Goal: Task Accomplishment & Management: Use online tool/utility

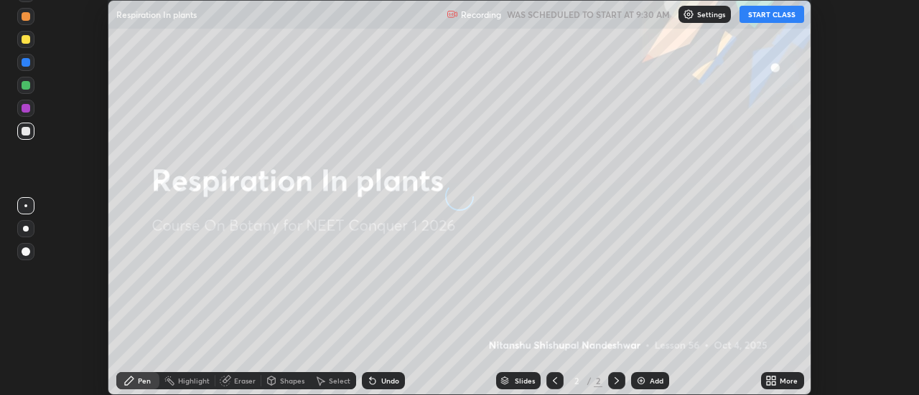
scroll to position [395, 918]
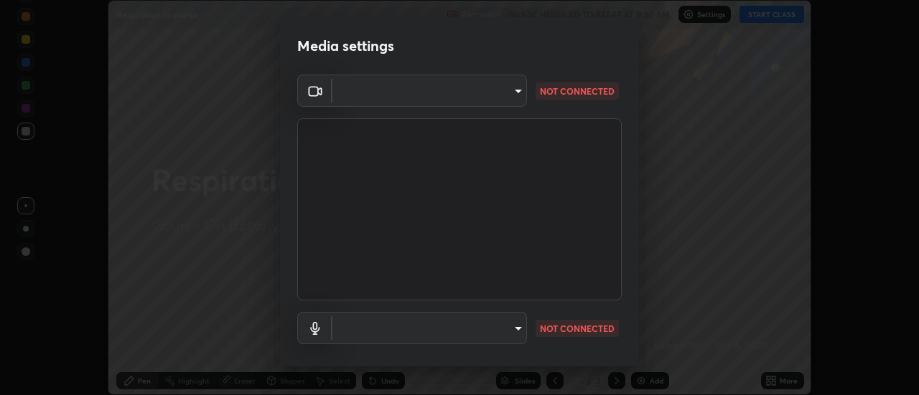
type input "7146dcbbdcde5fe3b2aae6e474f3993d16773ae1ef1a3c535206ea0346673fab"
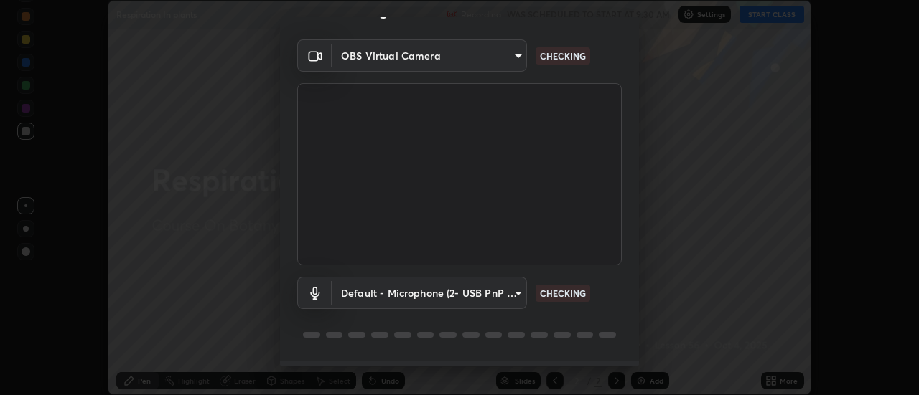
scroll to position [75, 0]
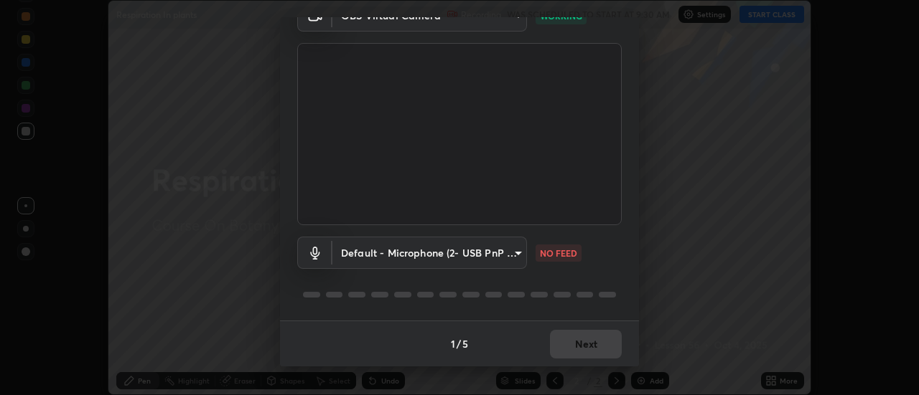
click at [446, 261] on body "Erase all Respiration In plants Recording WAS SCHEDULED TO START AT 9:30 AM Set…" at bounding box center [459, 197] width 919 height 395
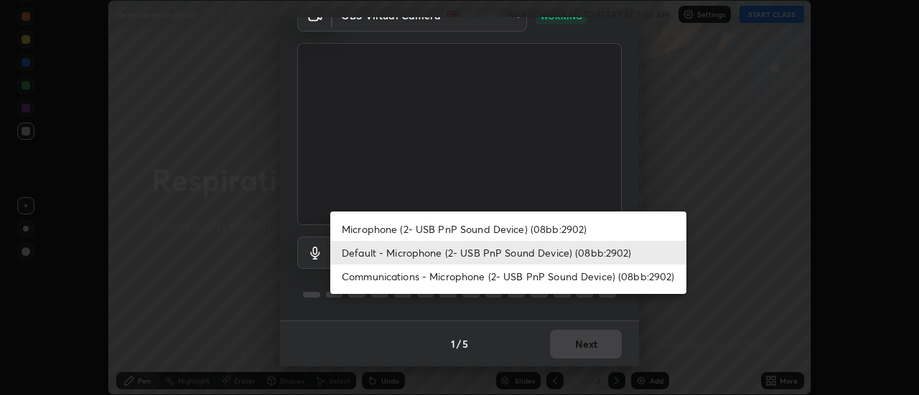
click at [450, 229] on li "Microphone (2- USB PnP Sound Device) (08bb:2902)" at bounding box center [508, 229] width 356 height 24
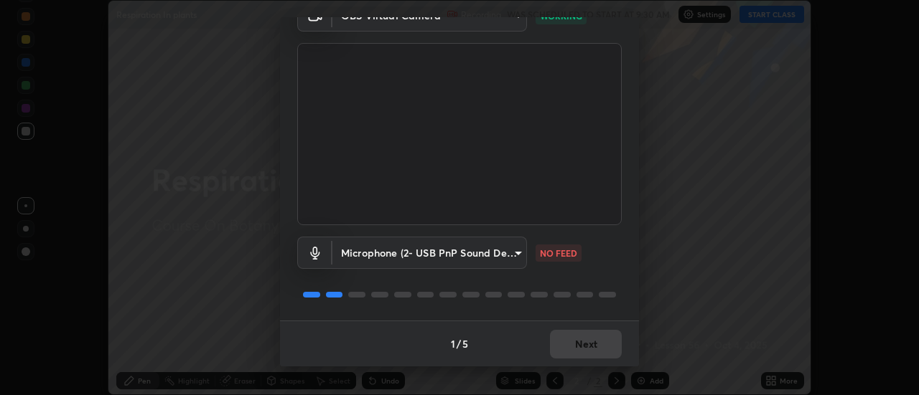
click at [459, 252] on body "Erase all Respiration In plants Recording WAS SCHEDULED TO START AT 9:30 AM Set…" at bounding box center [459, 197] width 919 height 395
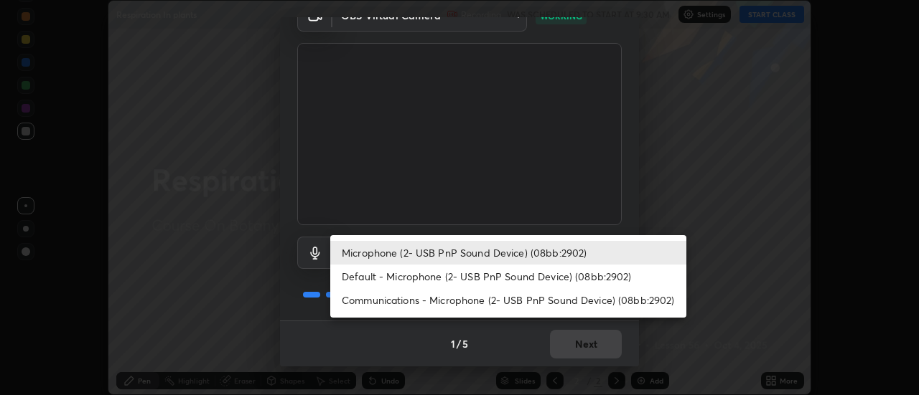
click at [461, 274] on li "Default - Microphone (2- USB PnP Sound Device) (08bb:2902)" at bounding box center [508, 277] width 356 height 24
type input "default"
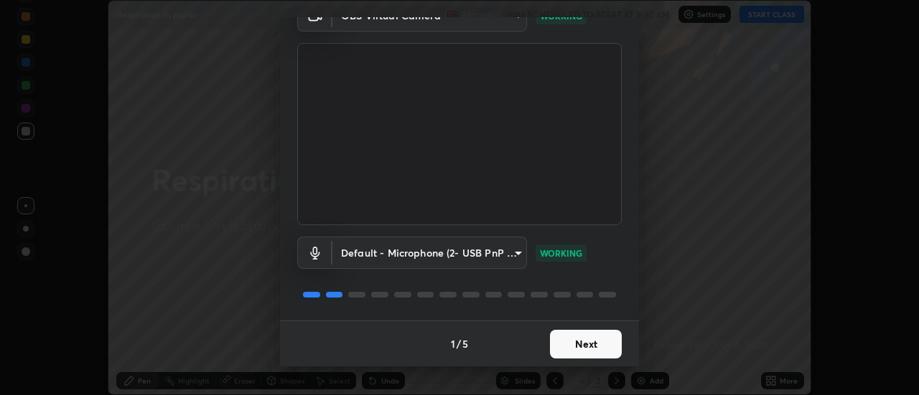
click at [576, 346] on button "Next" at bounding box center [586, 344] width 72 height 29
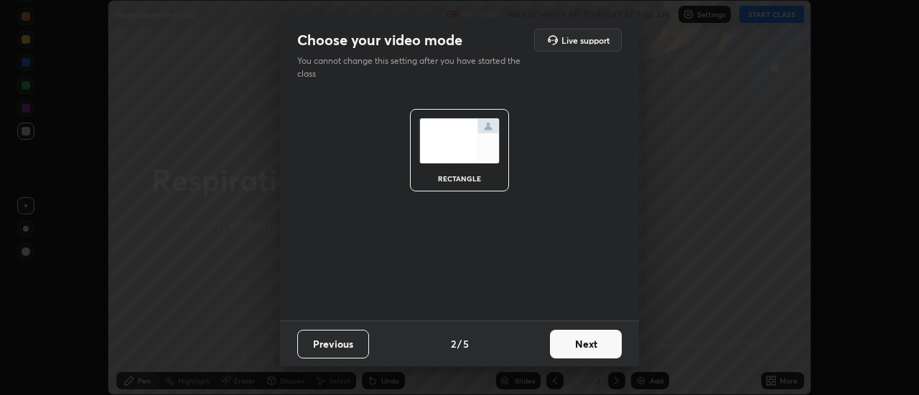
click at [594, 342] on button "Next" at bounding box center [586, 344] width 72 height 29
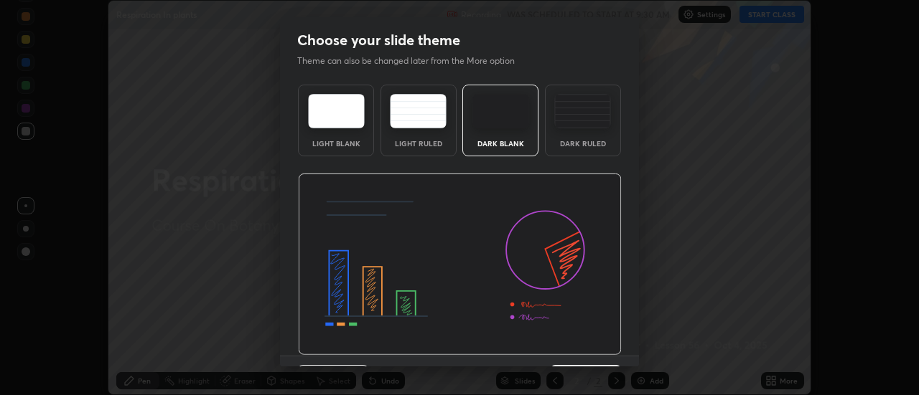
click at [582, 128] on img at bounding box center [582, 111] width 57 height 34
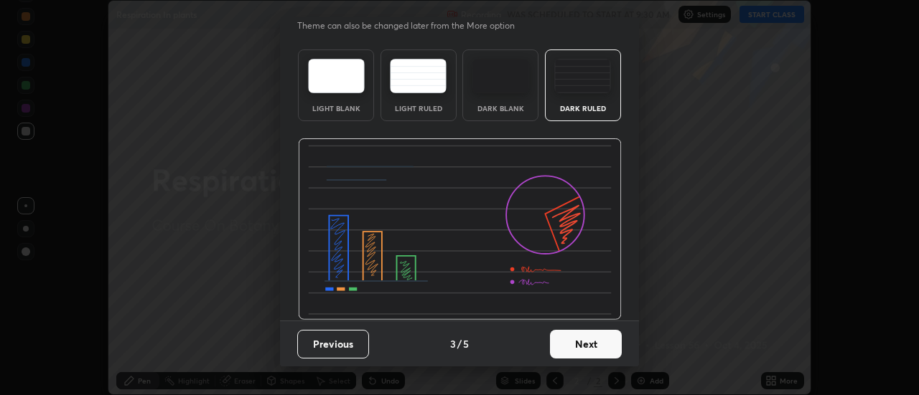
click at [582, 352] on button "Next" at bounding box center [586, 344] width 72 height 29
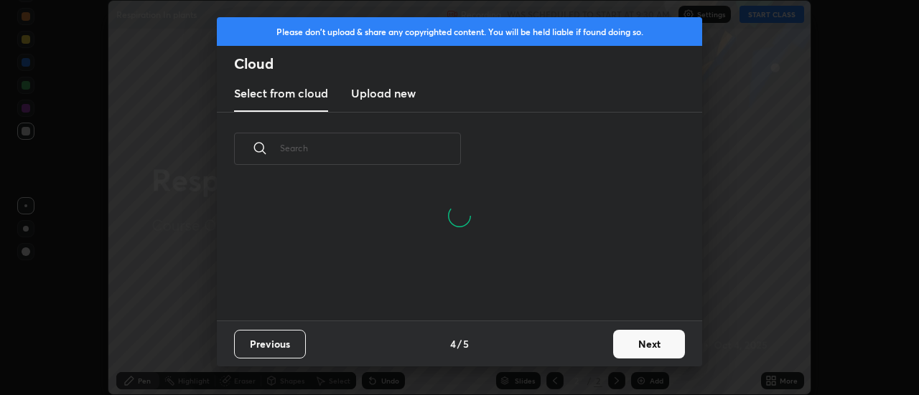
click at [625, 338] on button "Next" at bounding box center [649, 344] width 72 height 29
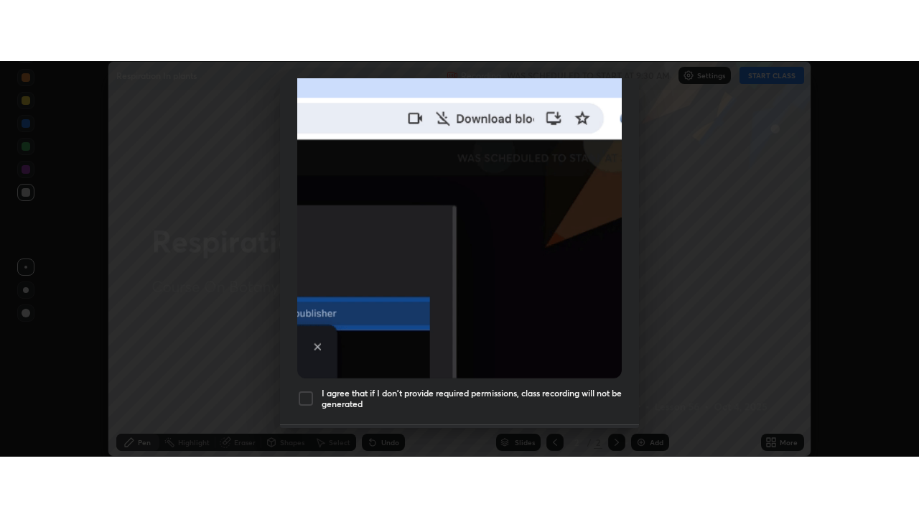
scroll to position [368, 0]
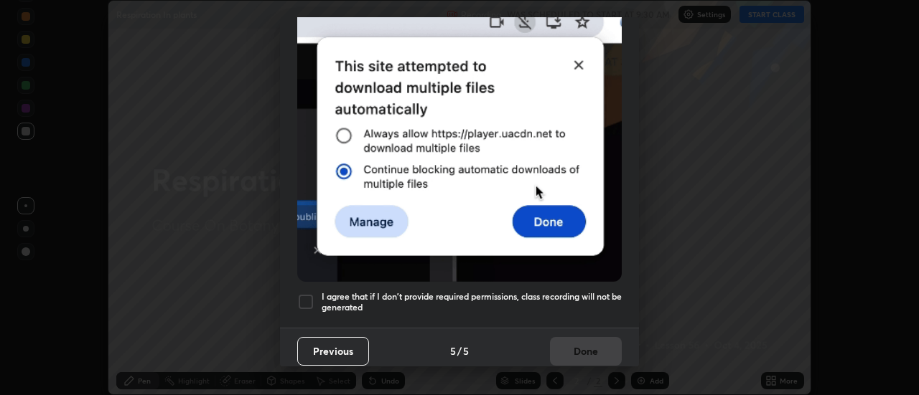
click at [306, 296] on div at bounding box center [305, 302] width 17 height 17
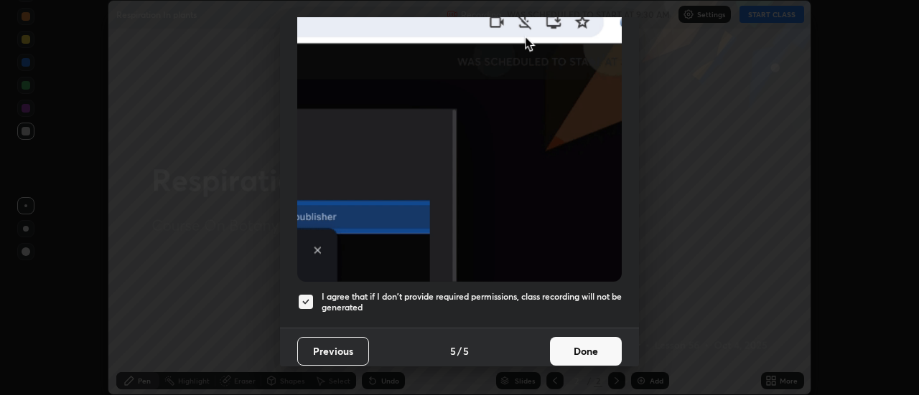
click at [568, 348] on button "Done" at bounding box center [586, 351] width 72 height 29
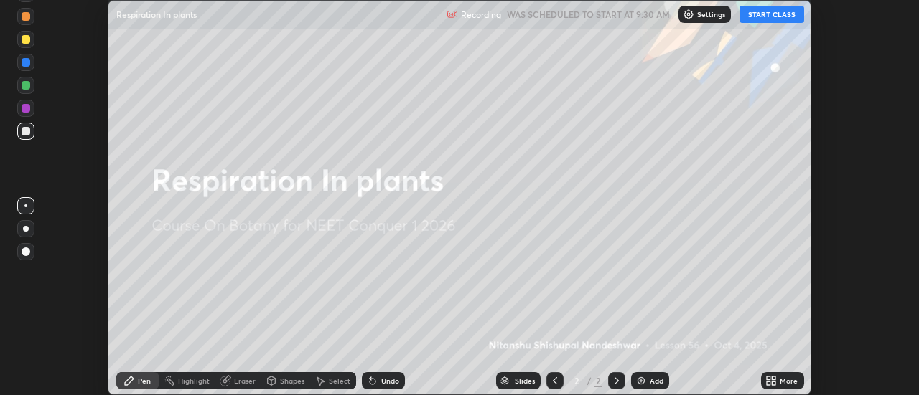
click at [770, 381] on icon at bounding box center [770, 380] width 11 height 11
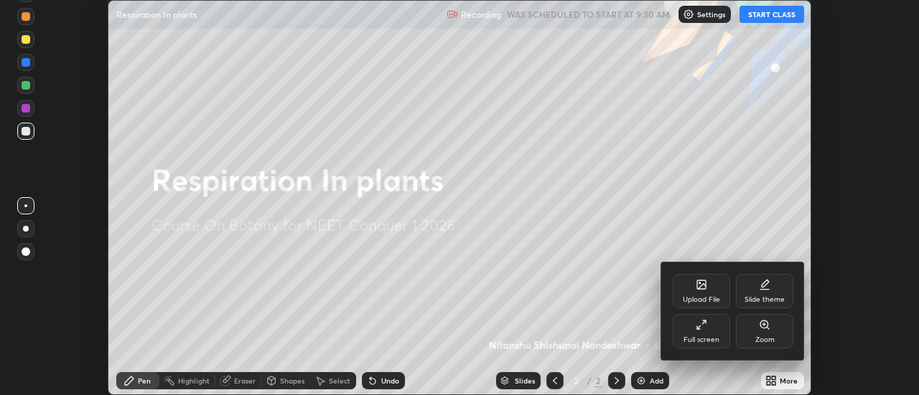
click at [701, 338] on div "Full screen" at bounding box center [701, 340] width 36 height 7
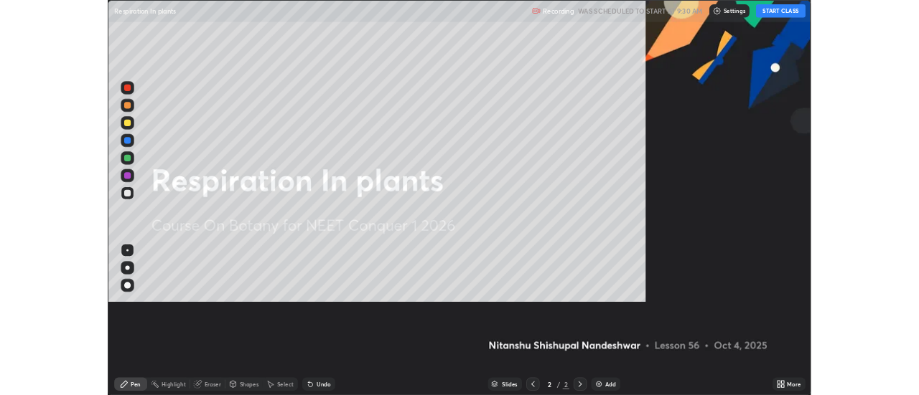
scroll to position [517, 919]
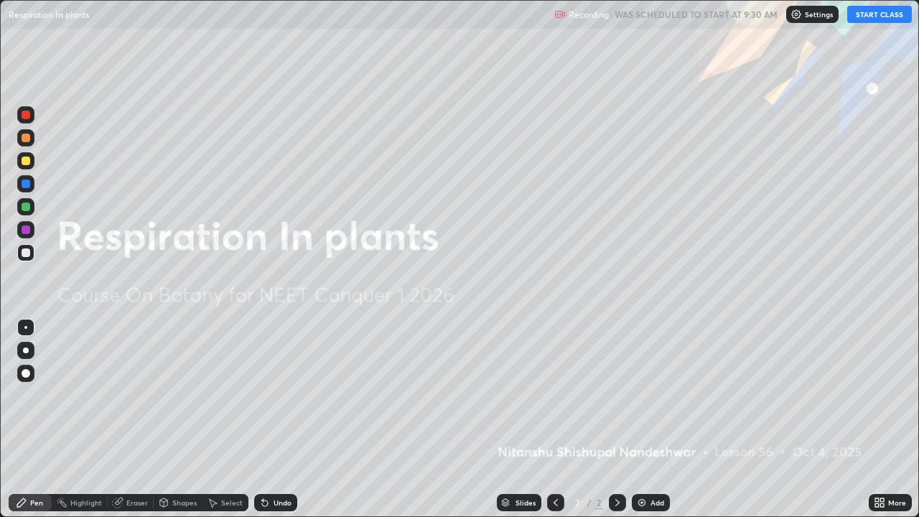
click at [876, 12] on button "START CLASS" at bounding box center [879, 14] width 65 height 17
click at [268, 395] on icon at bounding box center [264, 502] width 11 height 11
click at [27, 161] on div at bounding box center [26, 160] width 9 height 9
click at [22, 139] on div at bounding box center [26, 137] width 9 height 9
click at [26, 253] on div at bounding box center [26, 252] width 9 height 9
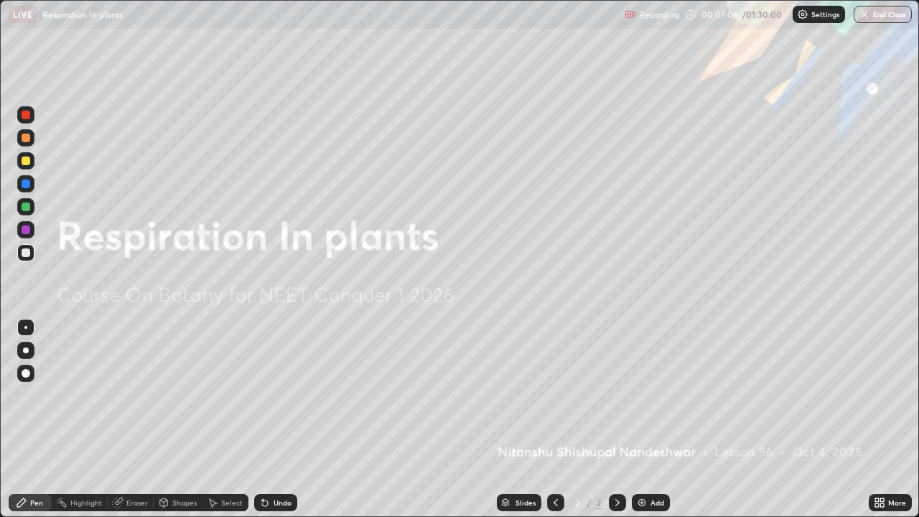
click at [18, 233] on div at bounding box center [25, 229] width 17 height 17
click at [27, 251] on div at bounding box center [26, 252] width 9 height 9
click at [642, 395] on img at bounding box center [641, 502] width 11 height 11
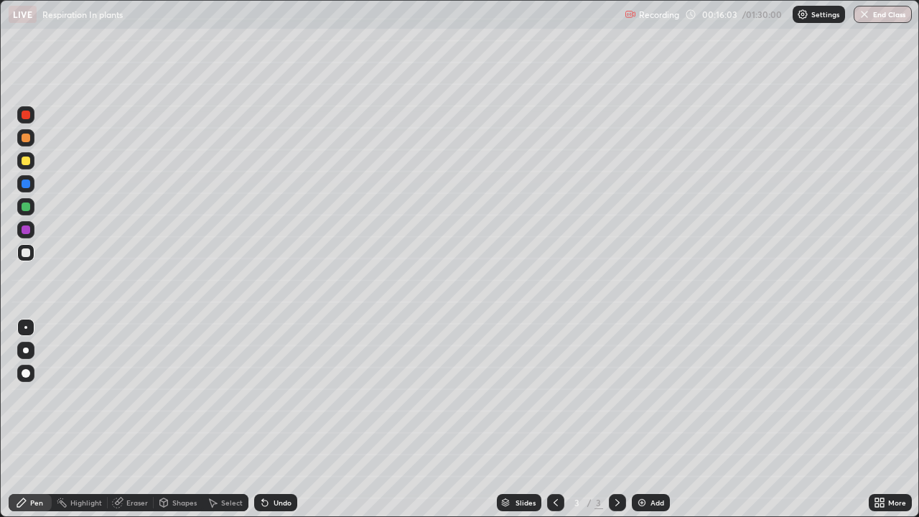
click at [27, 118] on div at bounding box center [26, 115] width 9 height 9
click at [24, 252] on div at bounding box center [26, 252] width 9 height 9
click at [28, 163] on div at bounding box center [26, 160] width 9 height 9
click at [27, 254] on div at bounding box center [26, 252] width 9 height 9
click at [277, 395] on div "Undo" at bounding box center [282, 502] width 18 height 7
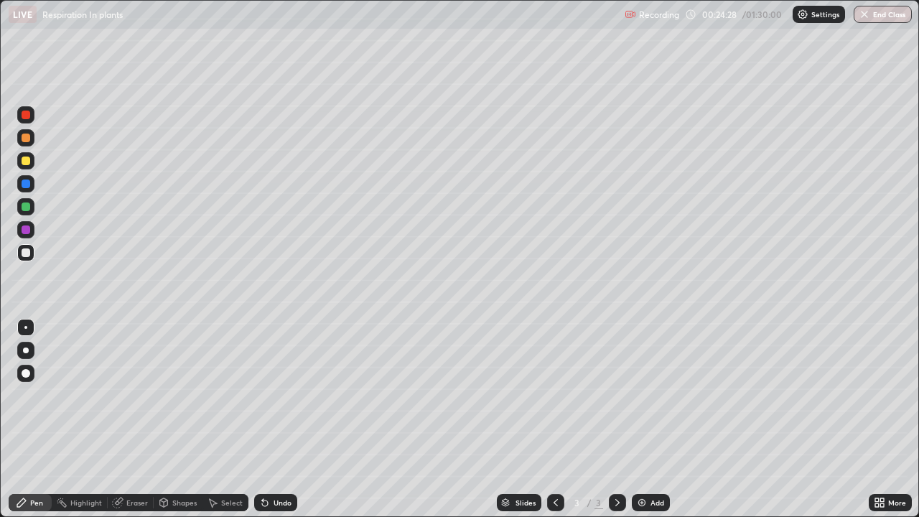
click at [271, 395] on div "Undo" at bounding box center [275, 502] width 43 height 17
click at [279, 395] on div "Undo" at bounding box center [282, 502] width 18 height 7
click at [280, 395] on div "Undo" at bounding box center [282, 502] width 18 height 7
click at [280, 395] on div "Undo" at bounding box center [275, 502] width 43 height 17
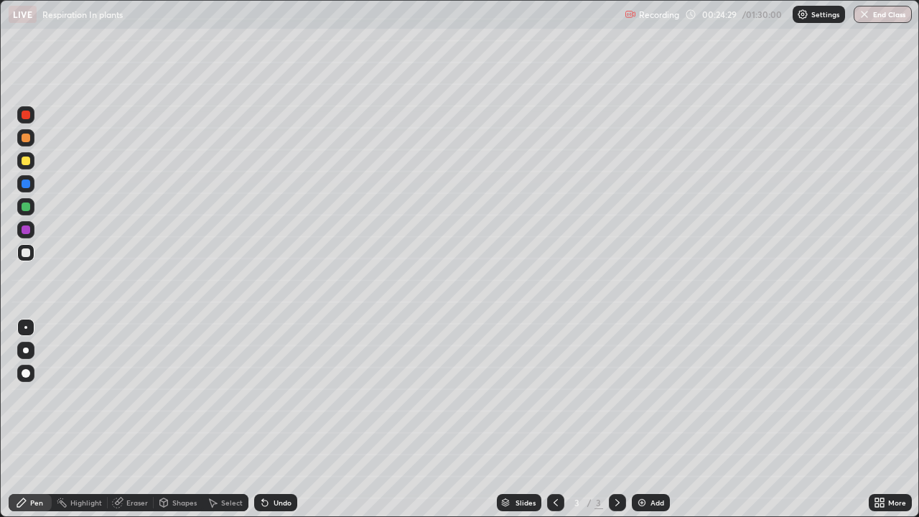
click at [279, 395] on div "Undo" at bounding box center [275, 502] width 43 height 17
click at [636, 395] on img at bounding box center [641, 502] width 11 height 11
click at [268, 395] on icon at bounding box center [264, 502] width 11 height 11
click at [273, 395] on div "Undo" at bounding box center [282, 502] width 18 height 7
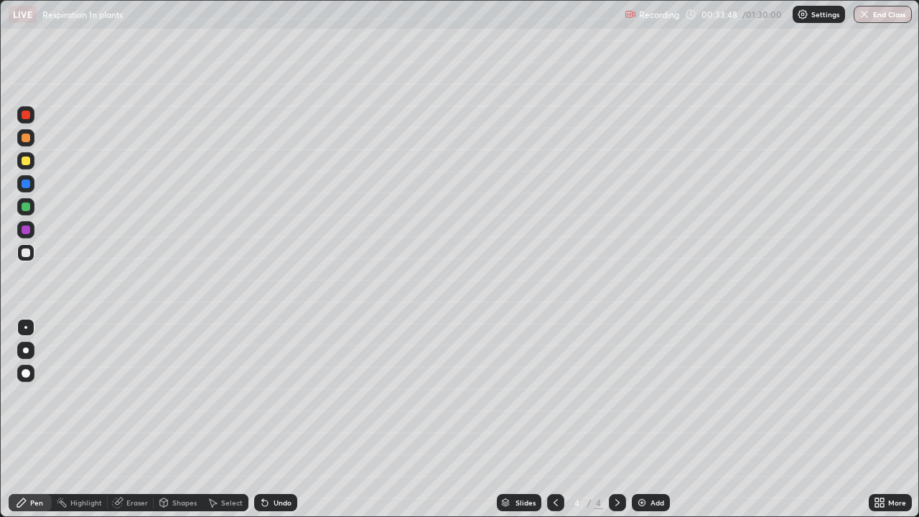
click at [273, 395] on div "Undo" at bounding box center [282, 502] width 18 height 7
click at [27, 235] on div at bounding box center [25, 229] width 17 height 17
click at [636, 395] on img at bounding box center [641, 502] width 11 height 11
click at [880, 395] on icon at bounding box center [882, 505] width 4 height 4
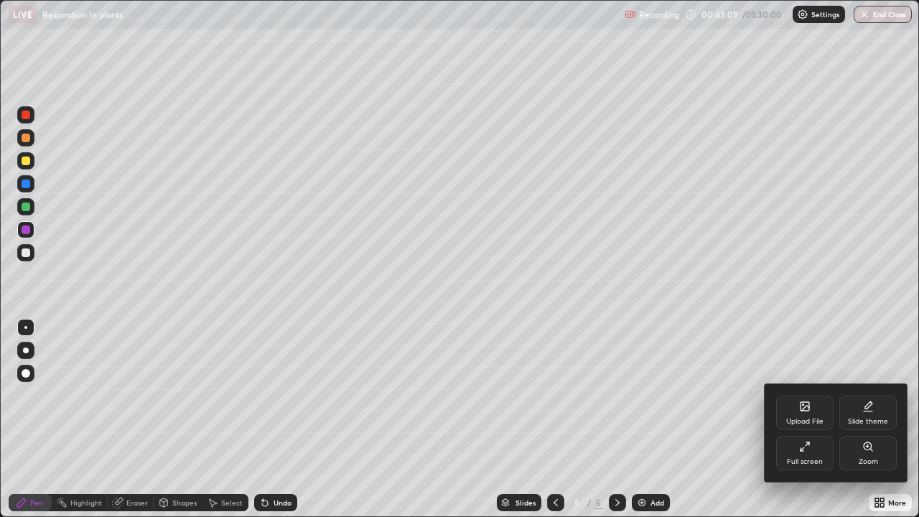
click at [801, 395] on div "Full screen" at bounding box center [804, 453] width 57 height 34
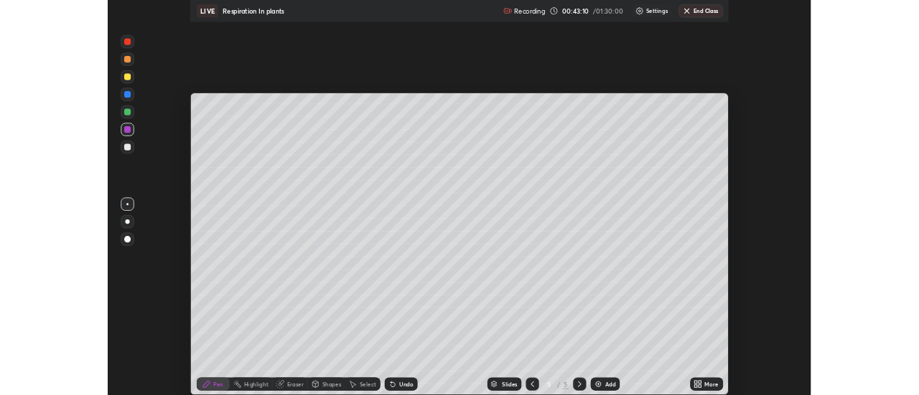
scroll to position [71377, 70854]
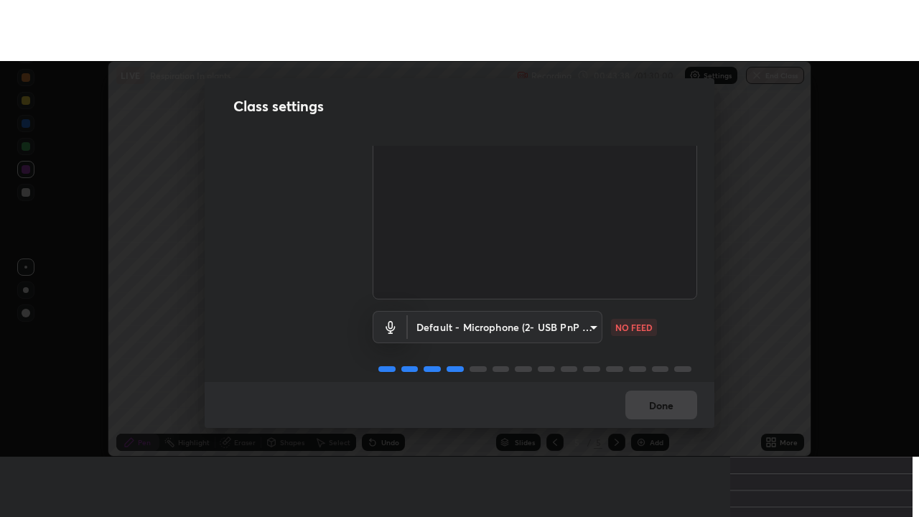
scroll to position [90, 0]
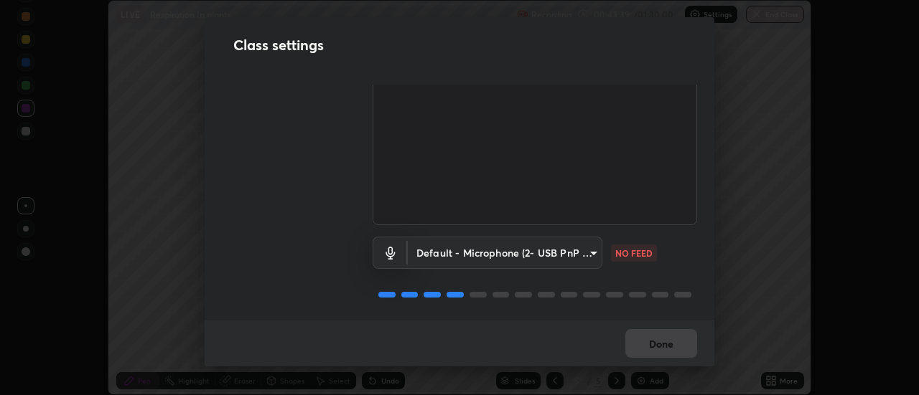
click at [453, 253] on body "Erase all LIVE Respiration In plants Recording 00:43:39 / 01:30:00 Settings End…" at bounding box center [459, 197] width 919 height 395
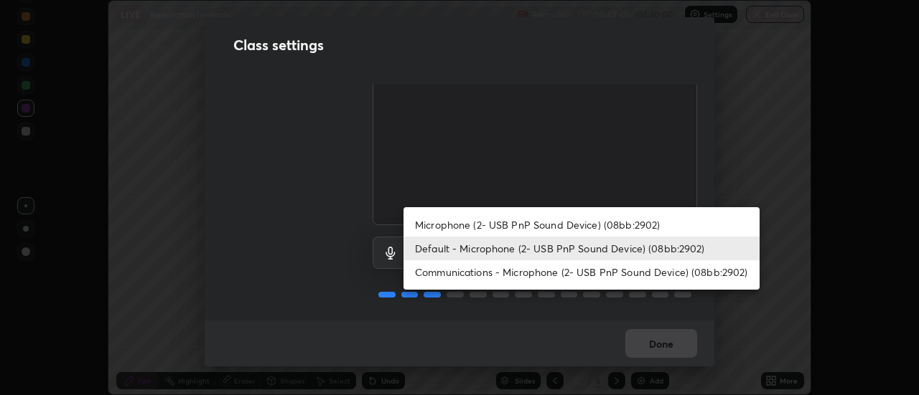
click at [464, 227] on li "Microphone (2- USB PnP Sound Device) (08bb:2902)" at bounding box center [581, 225] width 356 height 24
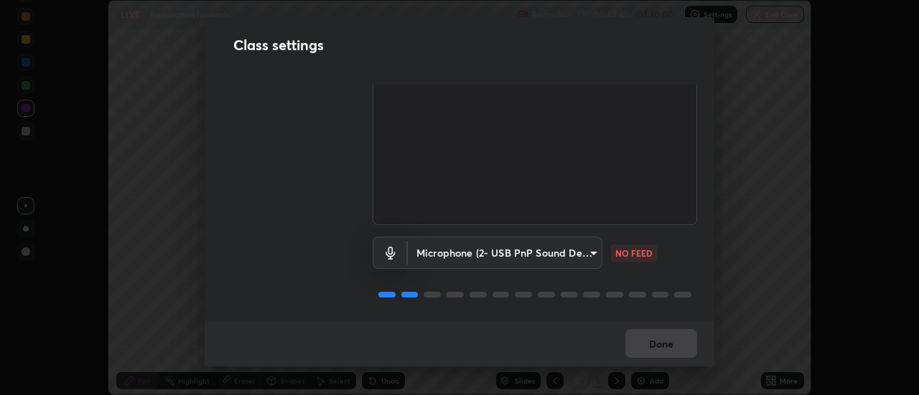
click at [469, 245] on body "Erase all LIVE Respiration In plants Recording 00:43:40 / 01:30:00 Settings End…" at bounding box center [459, 197] width 919 height 395
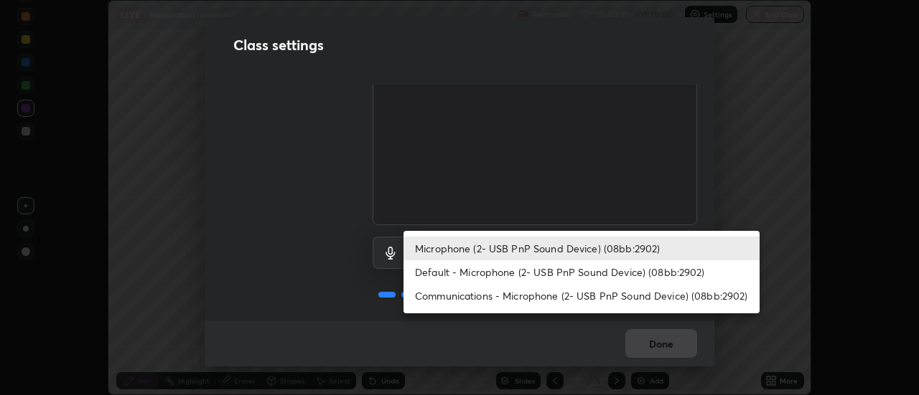
click at [478, 272] on li "Default - Microphone (2- USB PnP Sound Device) (08bb:2902)" at bounding box center [581, 273] width 356 height 24
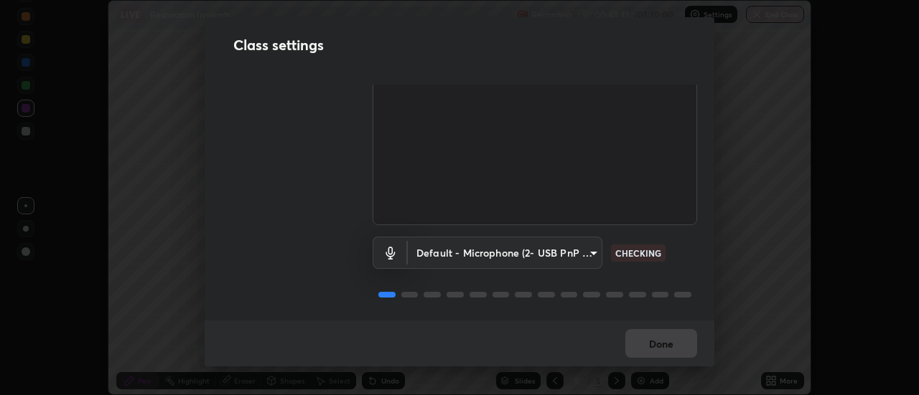
type input "default"
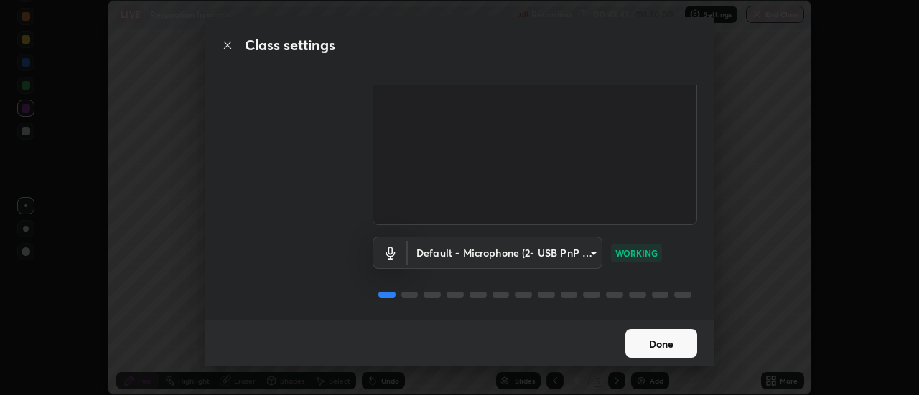
click at [659, 345] on button "Done" at bounding box center [661, 343] width 72 height 29
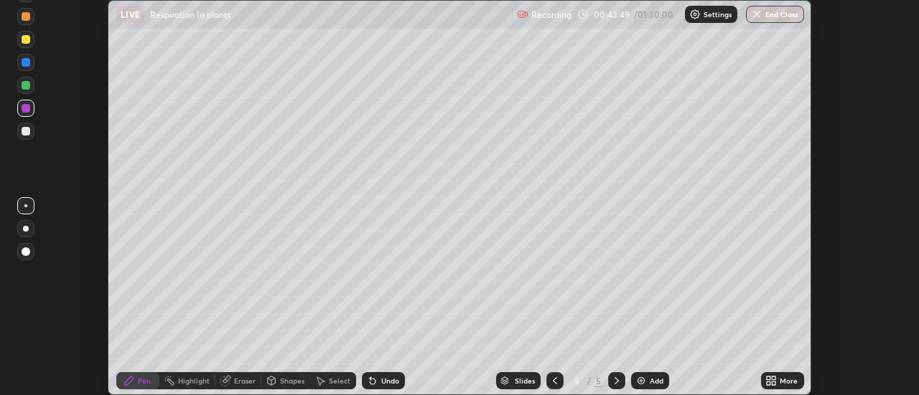
click at [837, 376] on div "Setting up your live class" at bounding box center [459, 197] width 919 height 395
click at [769, 378] on icon at bounding box center [769, 379] width 4 height 4
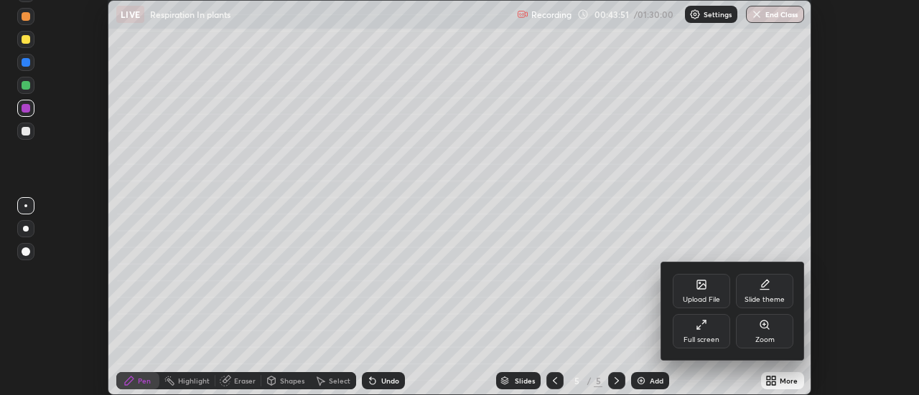
click at [712, 337] on div "Full screen" at bounding box center [701, 340] width 36 height 7
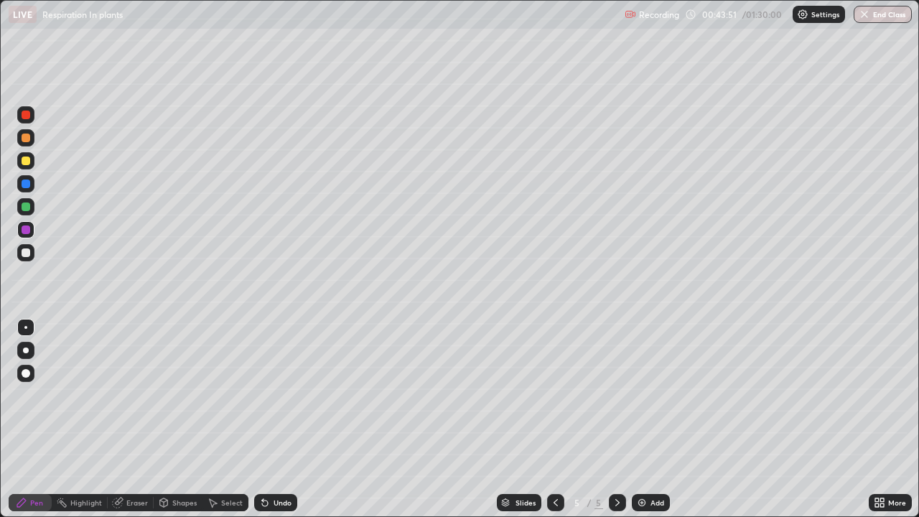
scroll to position [517, 919]
click at [29, 144] on div at bounding box center [25, 137] width 17 height 17
click at [26, 230] on div at bounding box center [26, 229] width 9 height 9
click at [29, 253] on div at bounding box center [26, 252] width 9 height 9
click at [29, 167] on div at bounding box center [25, 160] width 17 height 17
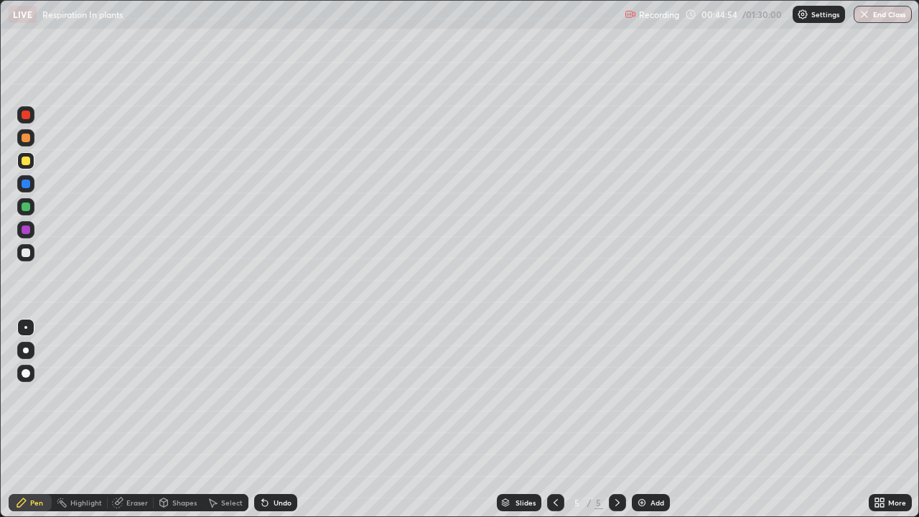
click at [30, 259] on div at bounding box center [25, 252] width 17 height 17
click at [28, 164] on div at bounding box center [26, 160] width 9 height 9
click at [27, 252] on div at bounding box center [26, 252] width 9 height 9
click at [24, 230] on div at bounding box center [26, 229] width 9 height 9
click at [276, 395] on div "Undo" at bounding box center [275, 502] width 43 height 17
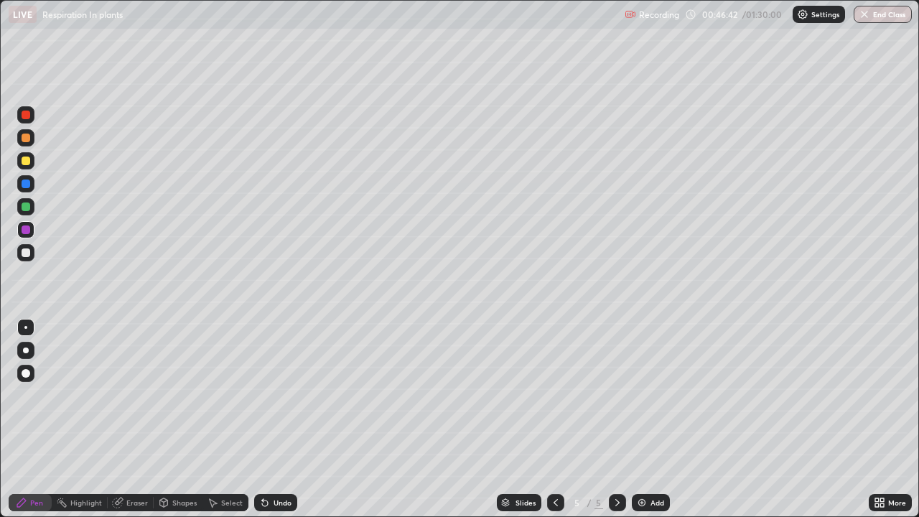
click at [24, 258] on div at bounding box center [25, 252] width 17 height 17
click at [121, 395] on icon at bounding box center [119, 500] width 8 height 7
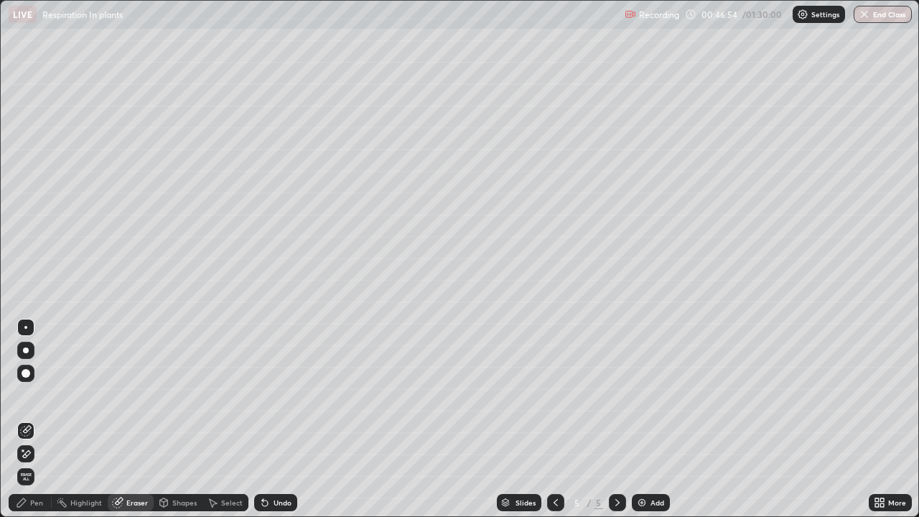
click at [37, 395] on div "Pen" at bounding box center [30, 502] width 43 height 17
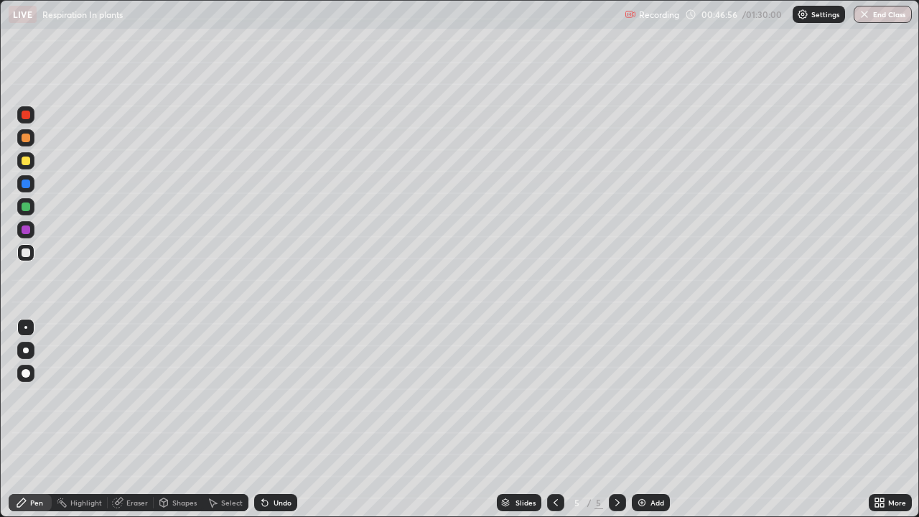
click at [28, 208] on div at bounding box center [26, 206] width 9 height 9
click at [26, 253] on div at bounding box center [26, 252] width 9 height 9
click at [18, 164] on div at bounding box center [25, 160] width 17 height 17
click at [25, 253] on div at bounding box center [26, 252] width 9 height 9
click at [21, 166] on div at bounding box center [25, 160] width 17 height 17
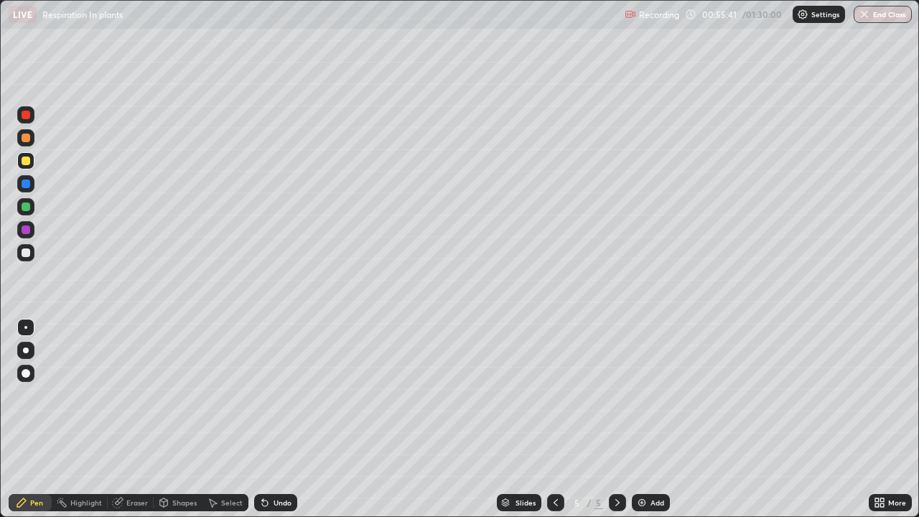
click at [637, 395] on img at bounding box center [641, 502] width 11 height 11
click at [554, 395] on icon at bounding box center [555, 502] width 4 height 7
click at [876, 395] on icon at bounding box center [877, 505] width 4 height 4
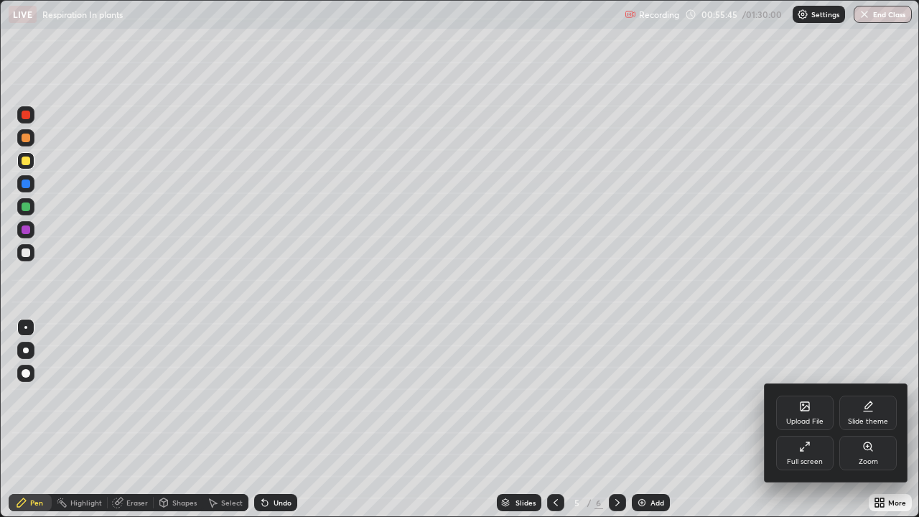
click at [861, 395] on div "Slide theme" at bounding box center [868, 421] width 40 height 7
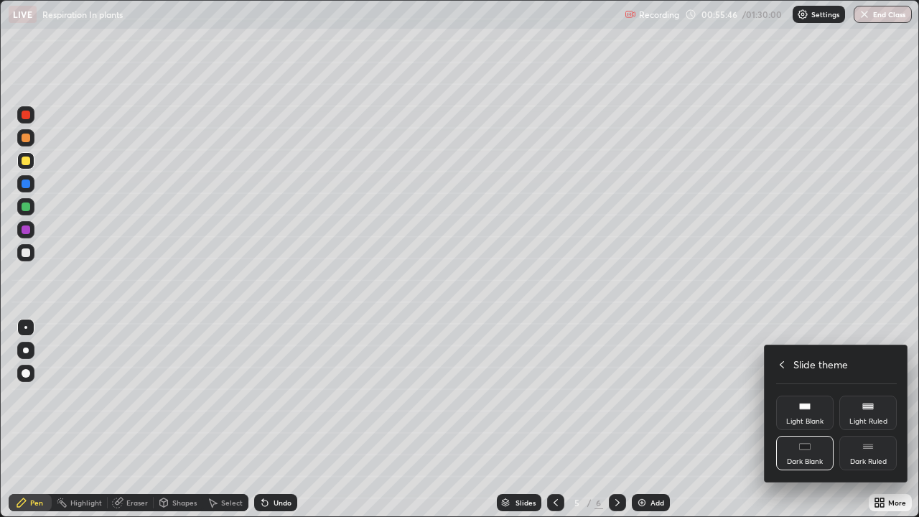
click at [865, 395] on div "Dark Ruled" at bounding box center [868, 461] width 37 height 7
click at [782, 364] on icon at bounding box center [781, 364] width 11 height 11
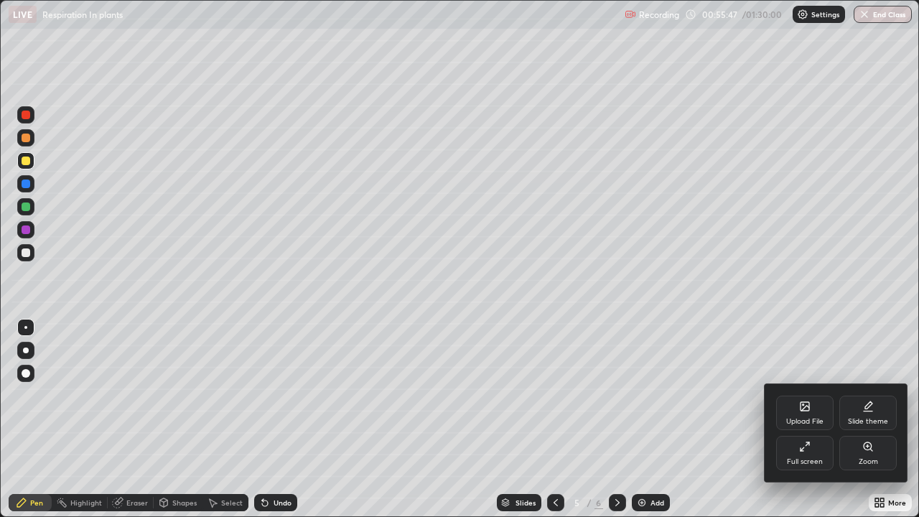
click at [740, 395] on div at bounding box center [459, 258] width 919 height 517
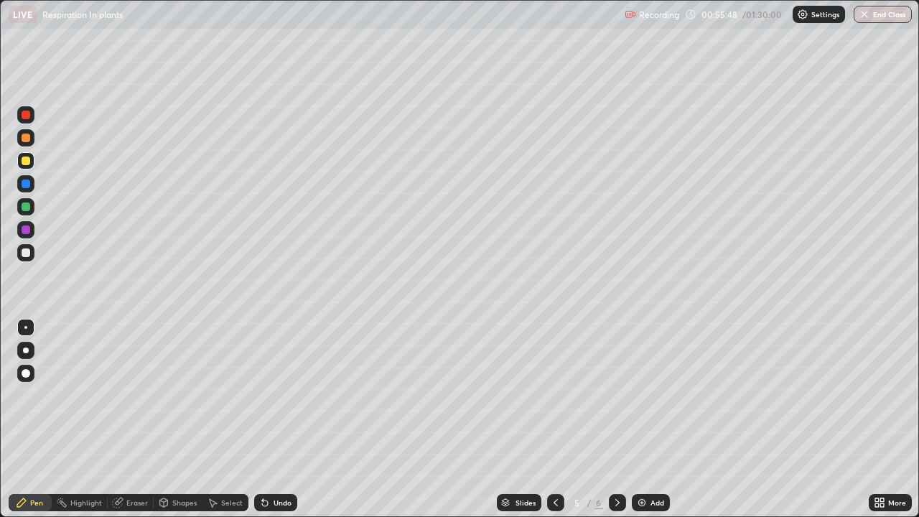
click at [637, 395] on img at bounding box center [641, 502] width 11 height 11
click at [29, 118] on div at bounding box center [26, 115] width 9 height 9
click at [32, 254] on div at bounding box center [25, 252] width 17 height 17
click at [135, 395] on div "Eraser" at bounding box center [137, 502] width 22 height 7
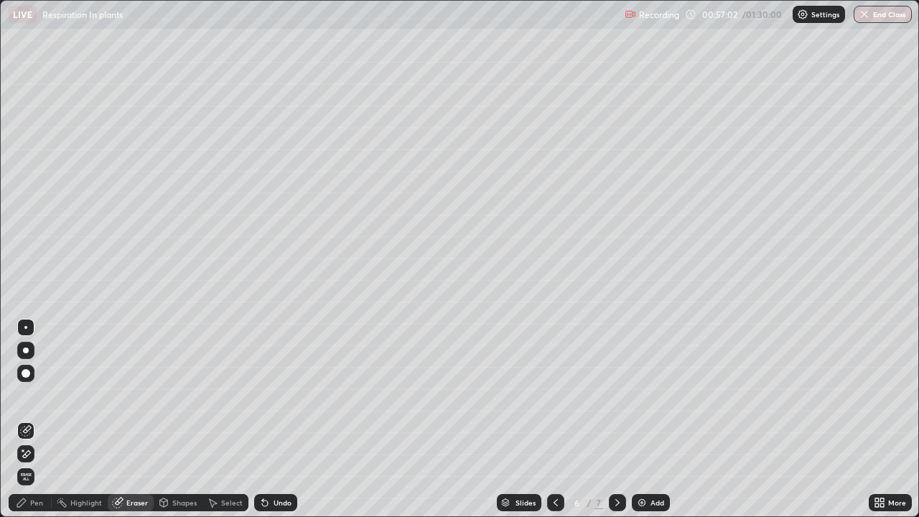
click at [43, 395] on div "Pen" at bounding box center [30, 502] width 43 height 17
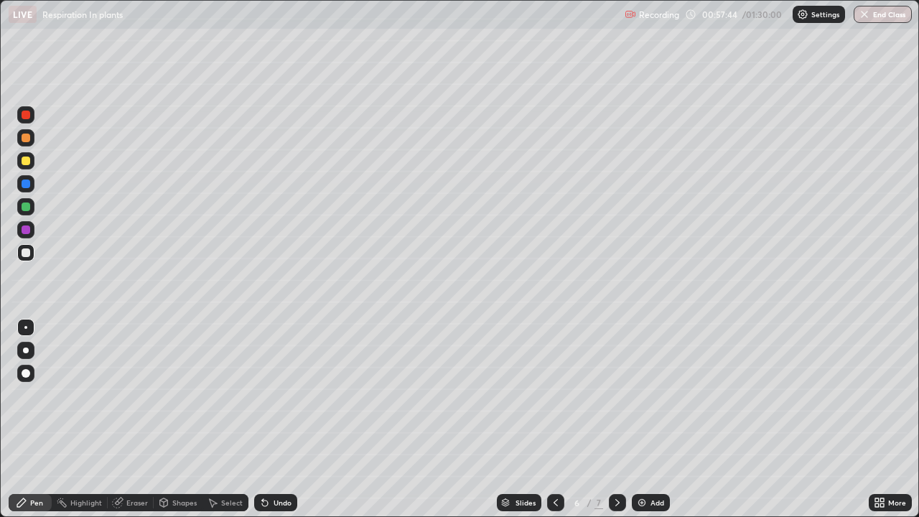
click at [277, 395] on div "Undo" at bounding box center [282, 502] width 18 height 7
click at [277, 395] on div "Undo" at bounding box center [275, 502] width 43 height 17
click at [278, 395] on div "Undo" at bounding box center [282, 502] width 18 height 7
click at [24, 228] on div at bounding box center [26, 229] width 9 height 9
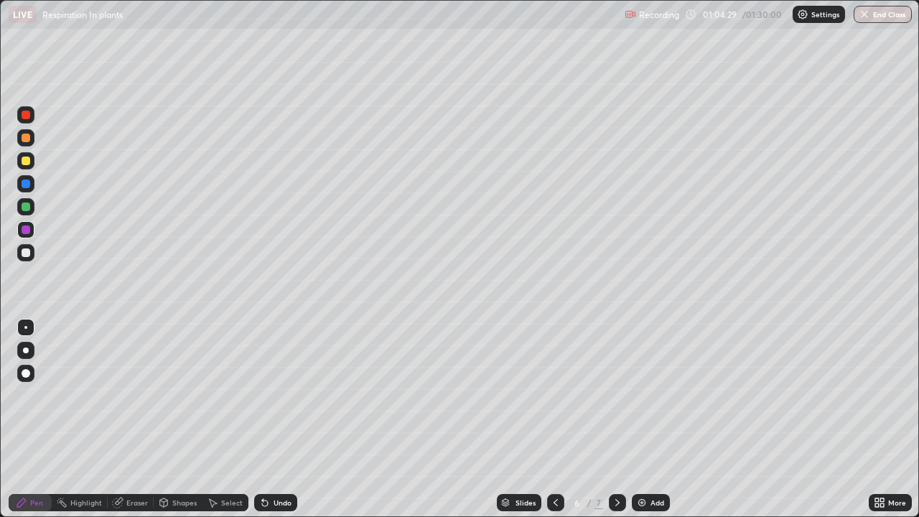
click at [26, 253] on div at bounding box center [26, 252] width 9 height 9
click at [21, 208] on div at bounding box center [25, 206] width 17 height 17
click at [639, 395] on img at bounding box center [641, 502] width 11 height 11
click at [882, 395] on icon at bounding box center [882, 505] width 4 height 4
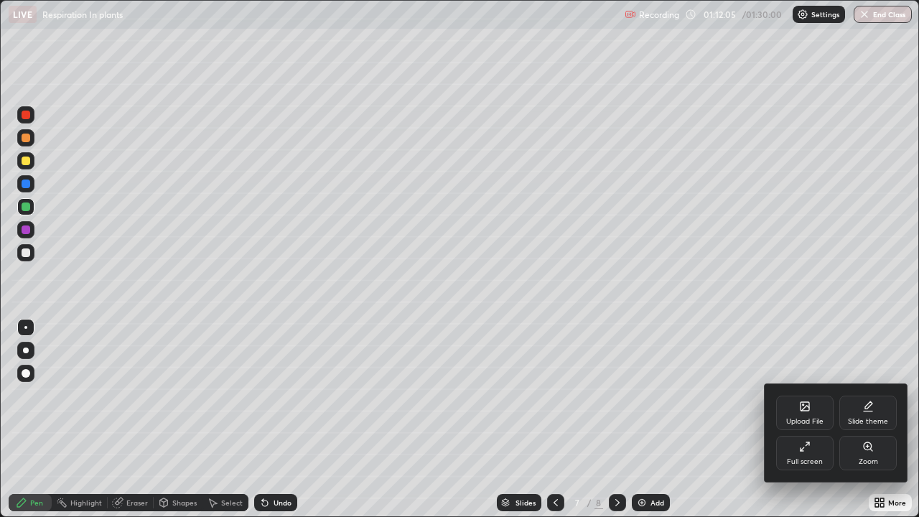
click at [867, 395] on div "Zoom" at bounding box center [867, 461] width 19 height 7
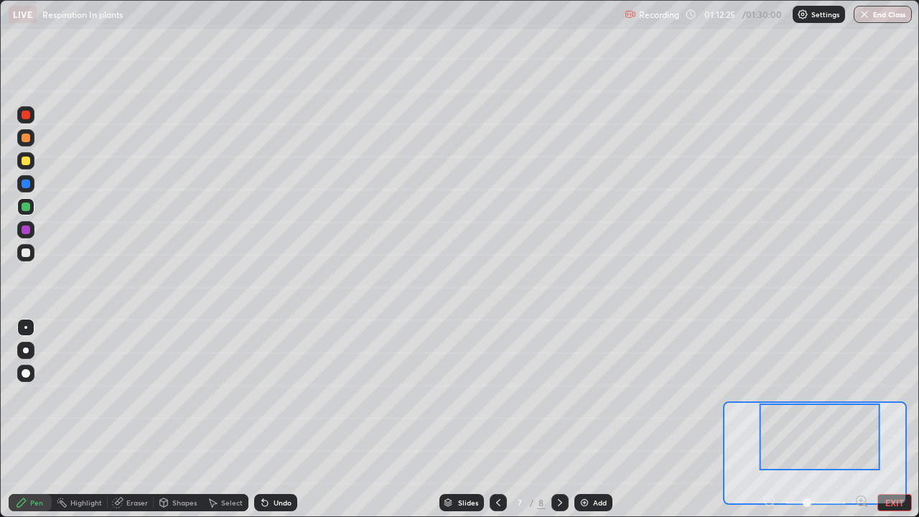
click at [23, 190] on div at bounding box center [25, 183] width 17 height 17
click at [282, 395] on div "Undo" at bounding box center [282, 502] width 18 height 7
click at [26, 230] on div at bounding box center [26, 229] width 9 height 9
click at [26, 255] on div at bounding box center [26, 252] width 9 height 9
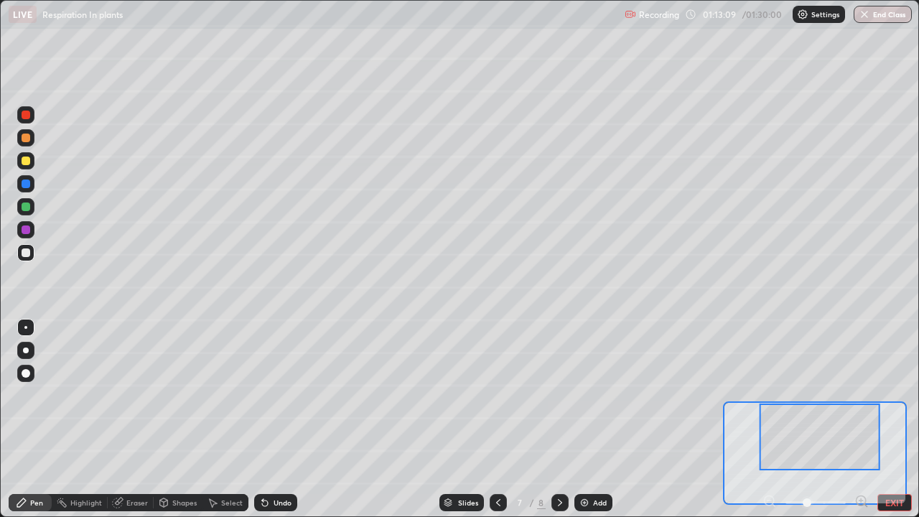
click at [25, 212] on div at bounding box center [25, 206] width 17 height 17
click at [27, 235] on div at bounding box center [25, 229] width 17 height 17
click at [28, 141] on div at bounding box center [25, 137] width 17 height 17
click at [27, 253] on div at bounding box center [26, 252] width 9 height 9
click at [24, 187] on div at bounding box center [26, 183] width 9 height 9
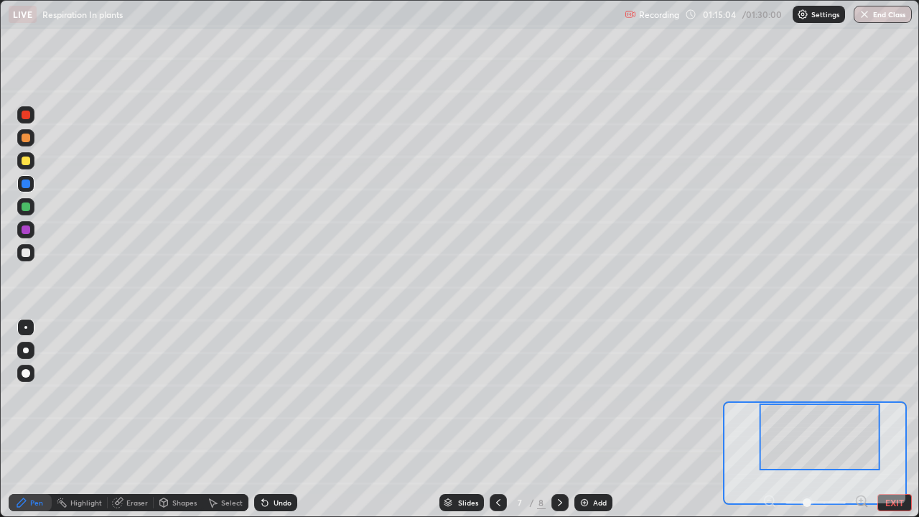
click at [26, 208] on div at bounding box center [26, 206] width 9 height 9
click at [26, 228] on div at bounding box center [26, 229] width 9 height 9
click at [25, 254] on div at bounding box center [26, 252] width 9 height 9
click at [22, 187] on div at bounding box center [25, 183] width 17 height 17
click at [25, 143] on div at bounding box center [25, 137] width 17 height 17
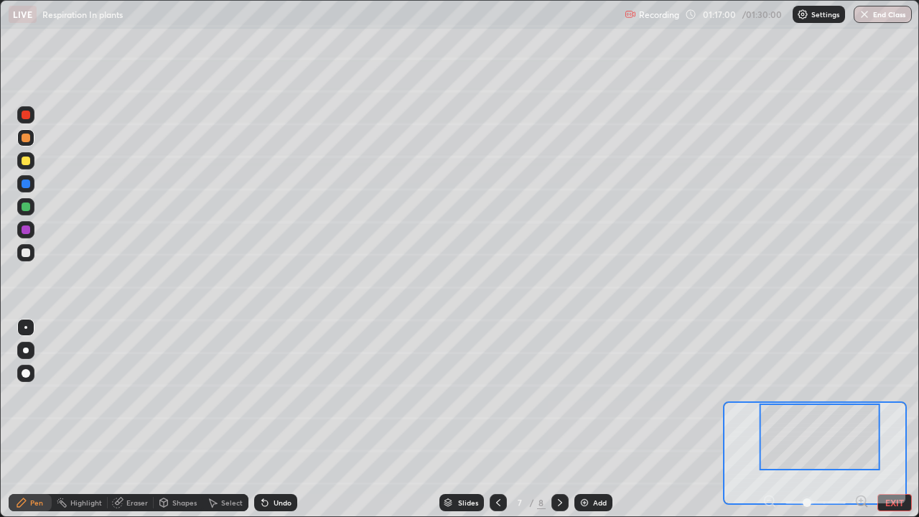
click at [27, 253] on div at bounding box center [26, 252] width 9 height 9
click at [32, 210] on div at bounding box center [25, 206] width 17 height 17
click at [25, 231] on div at bounding box center [26, 229] width 9 height 9
click at [22, 144] on div at bounding box center [25, 137] width 17 height 17
click at [26, 116] on div at bounding box center [26, 115] width 9 height 9
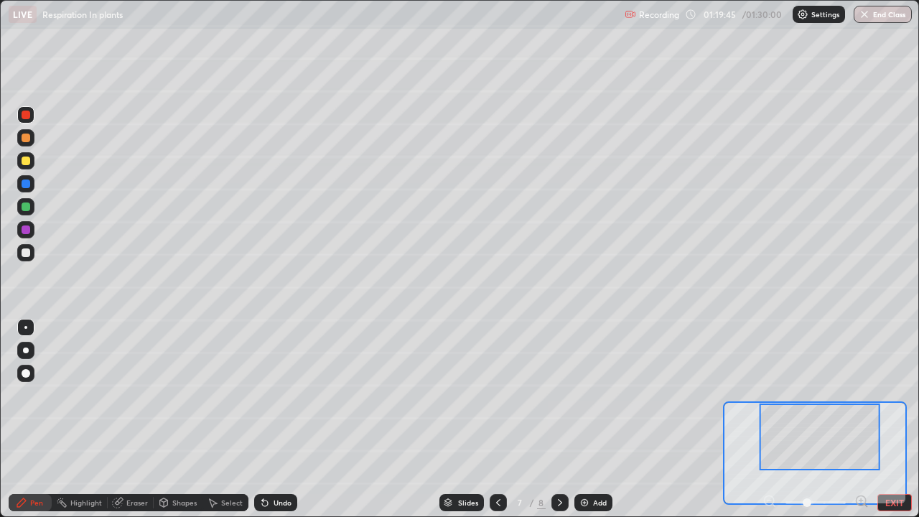
click at [26, 210] on div at bounding box center [26, 206] width 9 height 9
click at [26, 253] on div at bounding box center [26, 252] width 9 height 9
click at [20, 179] on div at bounding box center [25, 183] width 17 height 17
click at [27, 259] on div at bounding box center [25, 252] width 17 height 17
click at [27, 230] on div at bounding box center [26, 229] width 9 height 9
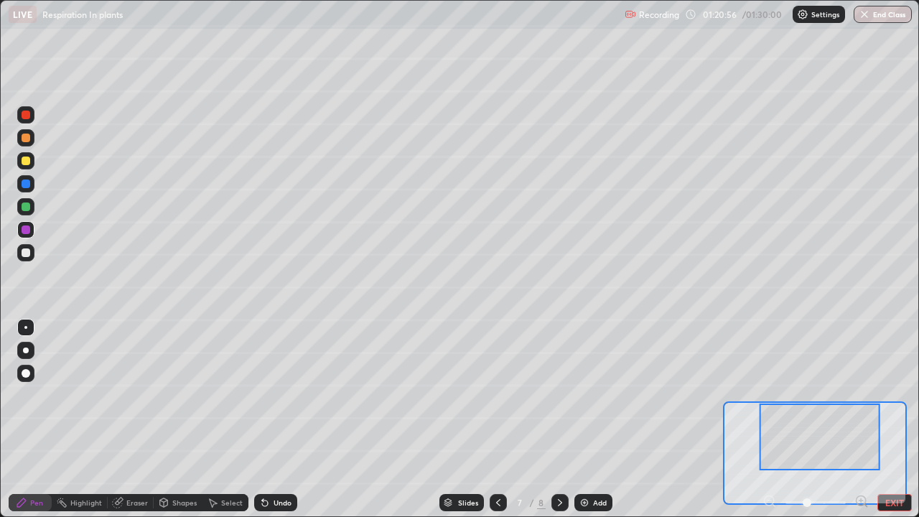
click at [275, 395] on div "Undo" at bounding box center [275, 502] width 43 height 17
click at [273, 395] on div "Undo" at bounding box center [282, 502] width 18 height 7
click at [269, 395] on div "Undo" at bounding box center [275, 502] width 43 height 17
click at [169, 395] on div "Shapes" at bounding box center [178, 502] width 49 height 17
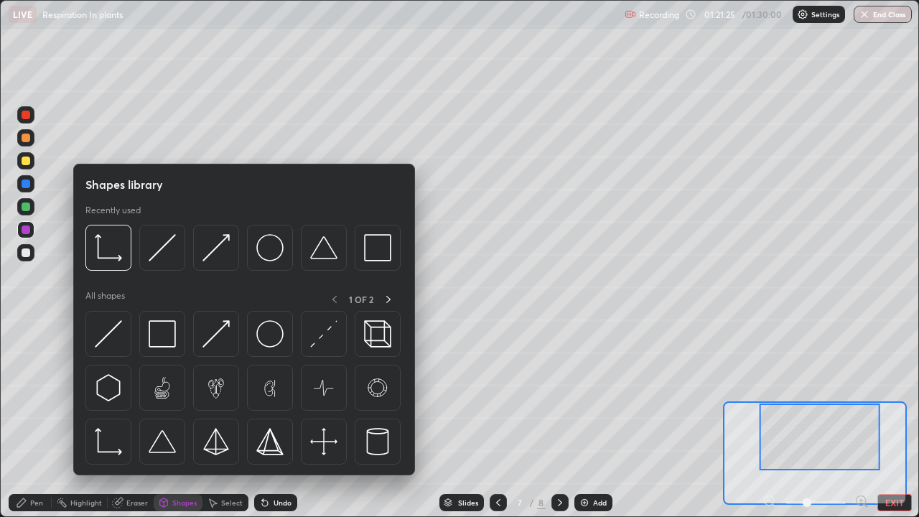
click at [212, 342] on img at bounding box center [215, 333] width 27 height 27
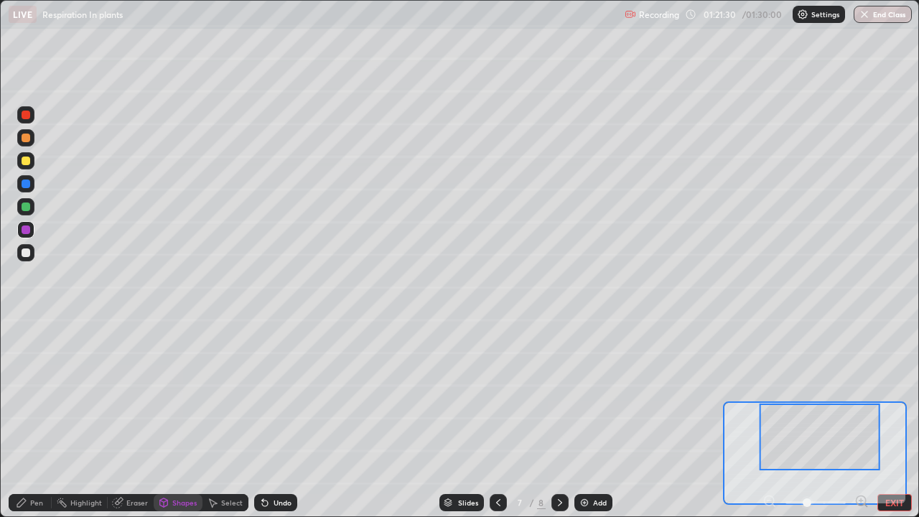
click at [32, 257] on div at bounding box center [25, 252] width 17 height 17
click at [21, 395] on icon at bounding box center [21, 502] width 9 height 9
click at [24, 189] on div at bounding box center [25, 183] width 17 height 17
click at [19, 228] on div at bounding box center [25, 229] width 17 height 17
click at [27, 185] on div at bounding box center [26, 183] width 9 height 9
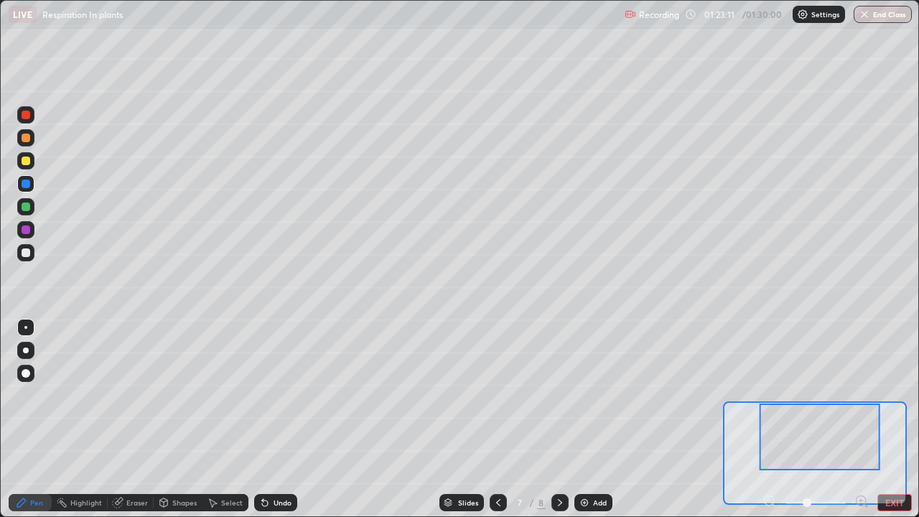
click at [32, 164] on div at bounding box center [25, 160] width 17 height 17
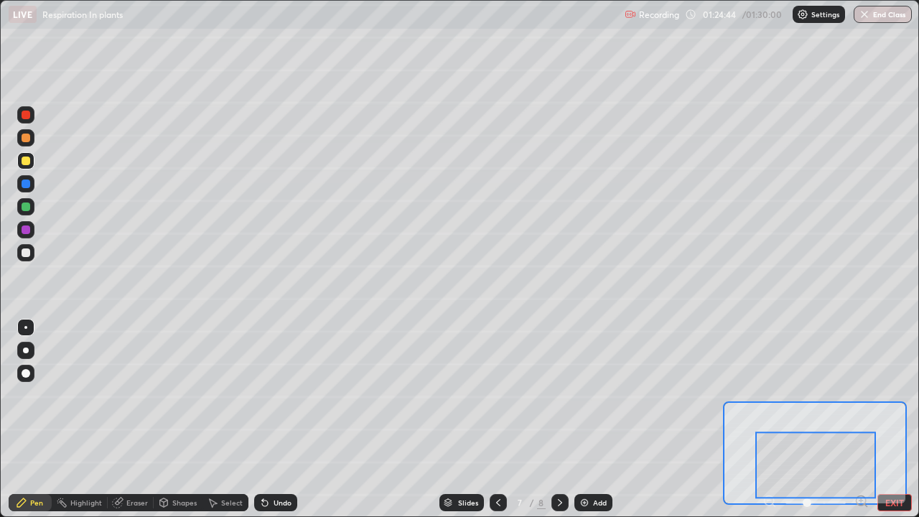
click at [24, 253] on div at bounding box center [26, 252] width 9 height 9
click at [26, 230] on div at bounding box center [26, 229] width 9 height 9
click at [24, 184] on div at bounding box center [26, 183] width 9 height 9
click at [27, 259] on div at bounding box center [25, 252] width 17 height 17
click at [29, 141] on div at bounding box center [25, 137] width 17 height 17
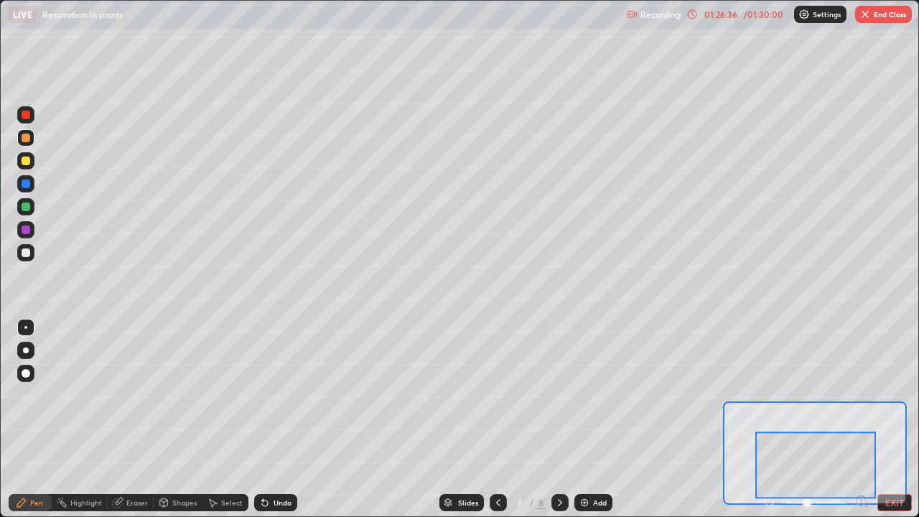
click at [29, 118] on div at bounding box center [25, 114] width 17 height 17
click at [27, 162] on div at bounding box center [26, 160] width 9 height 9
click at [20, 137] on div at bounding box center [25, 137] width 17 height 17
click at [25, 134] on div at bounding box center [26, 137] width 9 height 9
click at [27, 184] on div at bounding box center [26, 183] width 9 height 9
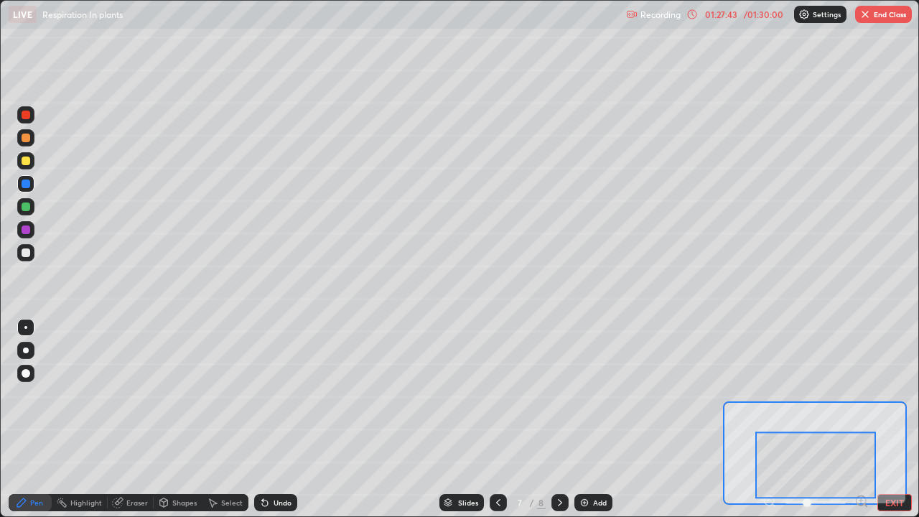
click at [23, 258] on div at bounding box center [25, 252] width 17 height 17
click at [26, 235] on div at bounding box center [25, 229] width 17 height 17
click at [24, 253] on div at bounding box center [26, 252] width 9 height 9
click at [32, 210] on div at bounding box center [25, 206] width 17 height 17
click at [28, 190] on div at bounding box center [25, 183] width 17 height 17
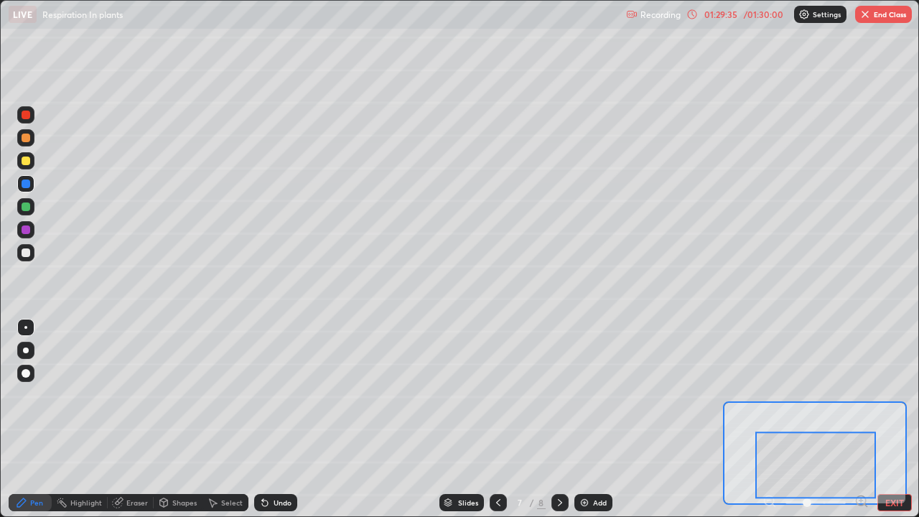
click at [22, 259] on div at bounding box center [25, 252] width 17 height 17
click at [24, 208] on div at bounding box center [26, 206] width 9 height 9
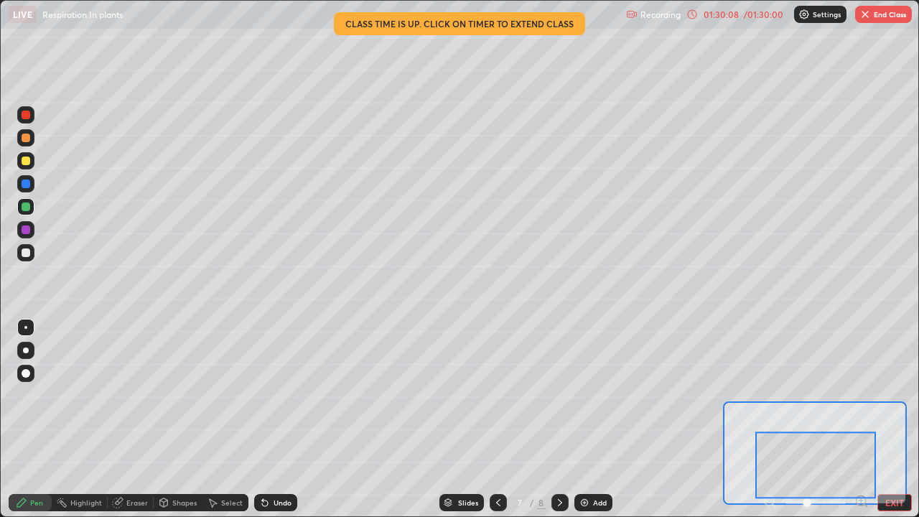
click at [30, 144] on div at bounding box center [25, 137] width 17 height 17
click at [736, 18] on div "01:30:11" at bounding box center [720, 14] width 40 height 9
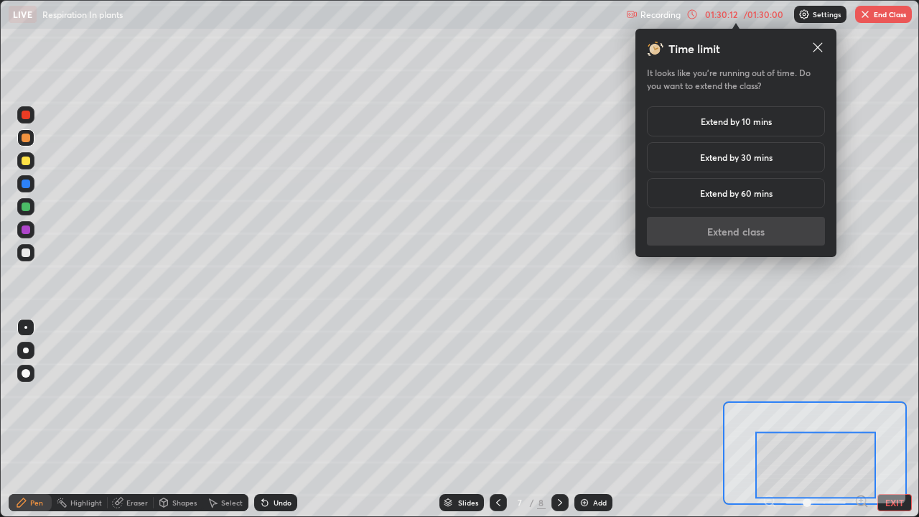
click at [746, 126] on h5 "Extend by 10 mins" at bounding box center [735, 121] width 71 height 13
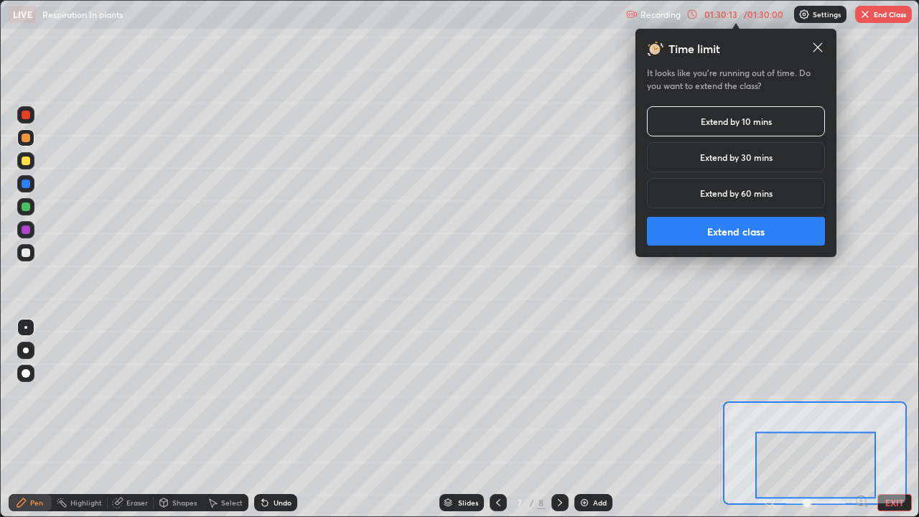
click at [731, 230] on button "Extend class" at bounding box center [736, 231] width 178 height 29
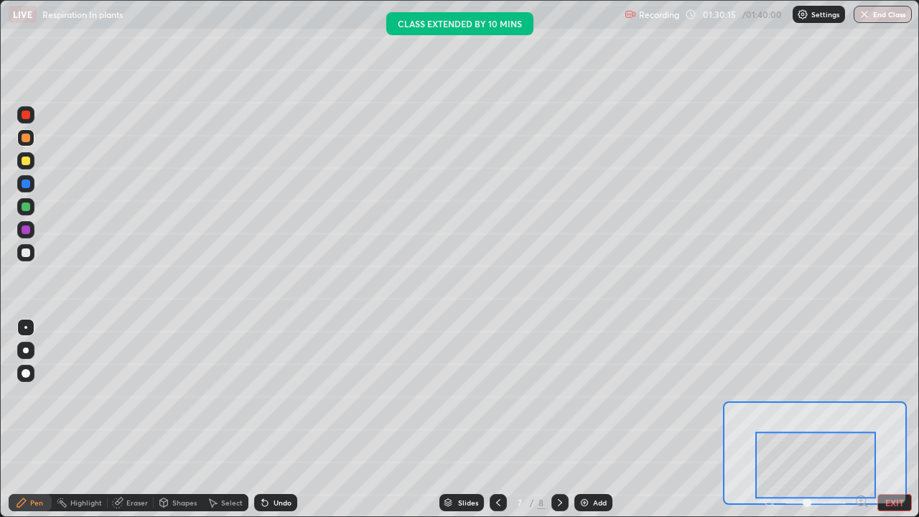
click at [25, 254] on div at bounding box center [26, 252] width 9 height 9
click at [28, 140] on div at bounding box center [26, 137] width 9 height 9
click at [29, 187] on div at bounding box center [25, 183] width 17 height 17
click at [27, 227] on div at bounding box center [26, 229] width 9 height 9
click at [29, 207] on div at bounding box center [26, 206] width 9 height 9
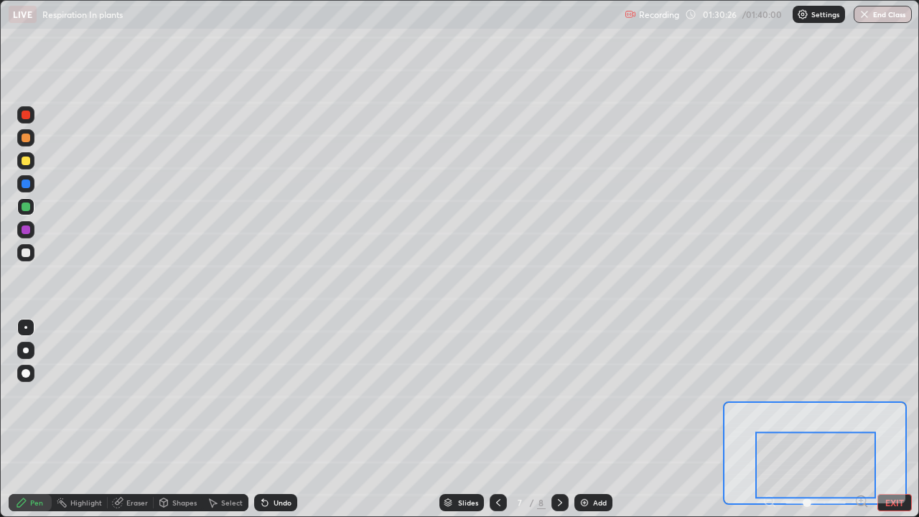
click at [27, 184] on div at bounding box center [26, 183] width 9 height 9
click at [27, 231] on div at bounding box center [26, 229] width 9 height 9
click at [29, 256] on div at bounding box center [25, 252] width 17 height 17
click at [29, 253] on div at bounding box center [26, 252] width 9 height 9
click at [27, 205] on div at bounding box center [26, 206] width 9 height 9
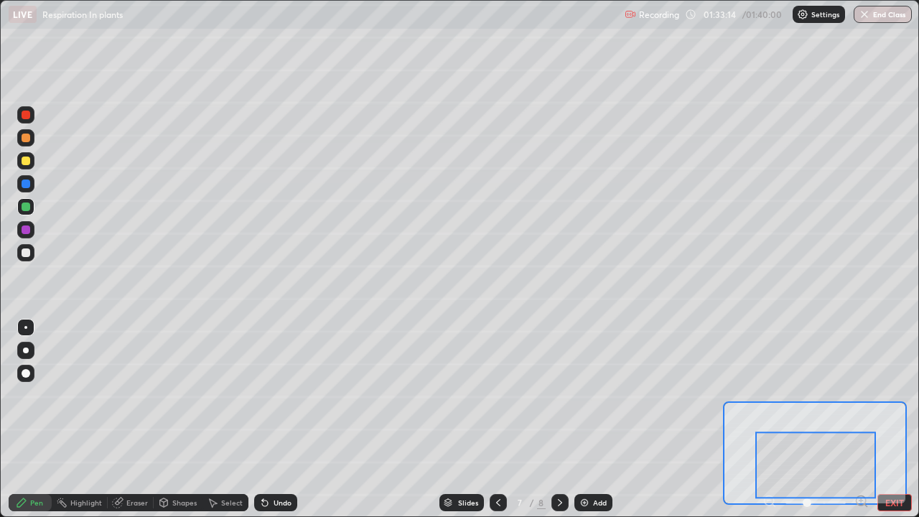
click at [26, 189] on div at bounding box center [25, 183] width 17 height 17
click at [25, 233] on div at bounding box center [26, 229] width 9 height 9
click at [27, 207] on div at bounding box center [26, 206] width 9 height 9
click at [29, 259] on div at bounding box center [25, 252] width 17 height 17
click at [29, 184] on div at bounding box center [26, 183] width 9 height 9
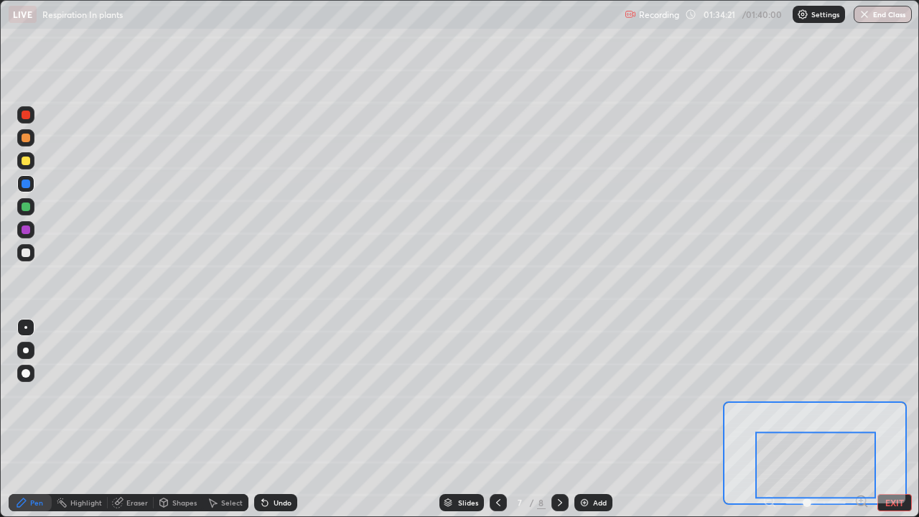
click at [31, 166] on div at bounding box center [25, 160] width 17 height 17
click at [29, 212] on div at bounding box center [25, 206] width 17 height 17
click at [24, 230] on div at bounding box center [26, 229] width 9 height 9
click at [27, 189] on div at bounding box center [25, 183] width 17 height 17
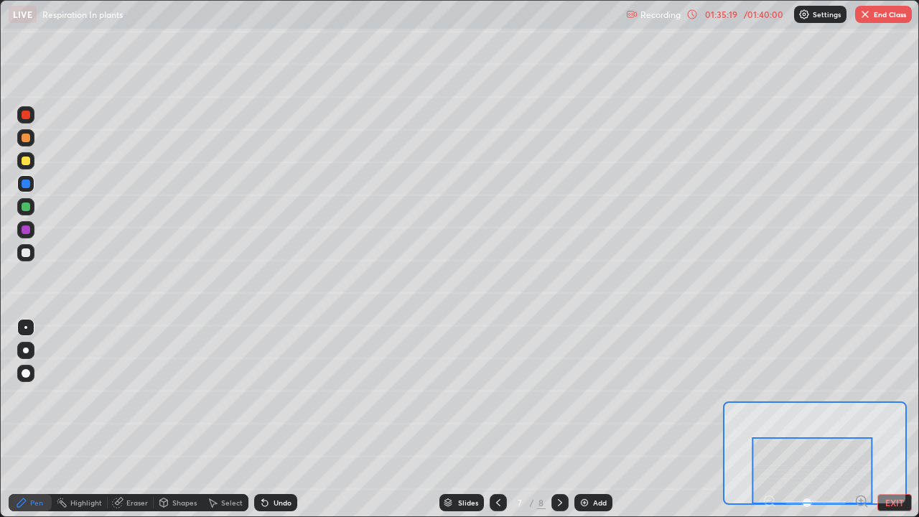
click at [25, 213] on div at bounding box center [25, 206] width 17 height 17
click at [29, 255] on div at bounding box center [26, 252] width 9 height 9
click at [23, 207] on div at bounding box center [26, 206] width 9 height 9
click at [22, 184] on div at bounding box center [26, 183] width 9 height 9
click at [23, 212] on div at bounding box center [25, 206] width 17 height 17
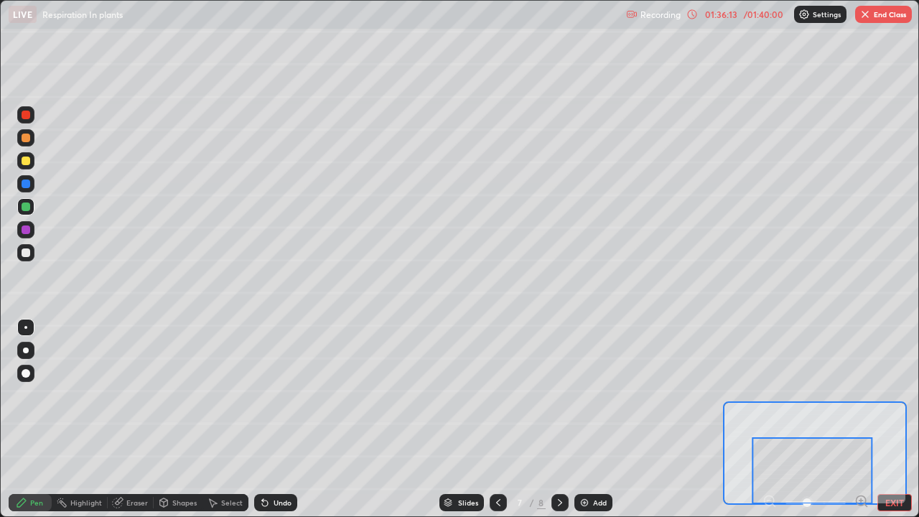
click at [26, 184] on div at bounding box center [26, 183] width 9 height 9
click at [26, 159] on div at bounding box center [26, 160] width 9 height 9
click at [880, 395] on button "EXIT" at bounding box center [894, 502] width 34 height 17
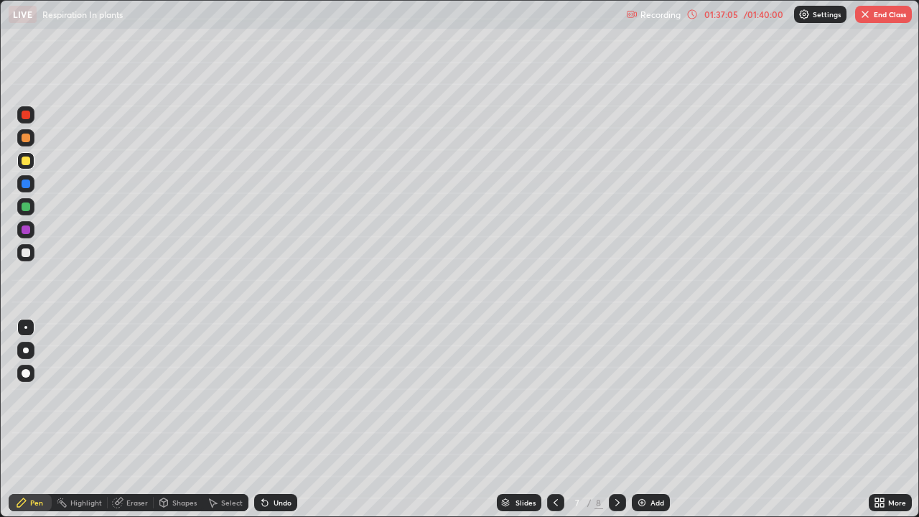
click at [29, 259] on div at bounding box center [25, 252] width 17 height 17
click at [28, 235] on div at bounding box center [25, 229] width 17 height 17
click at [612, 395] on icon at bounding box center [617, 502] width 11 height 11
click at [868, 20] on button "End Class" at bounding box center [883, 14] width 57 height 17
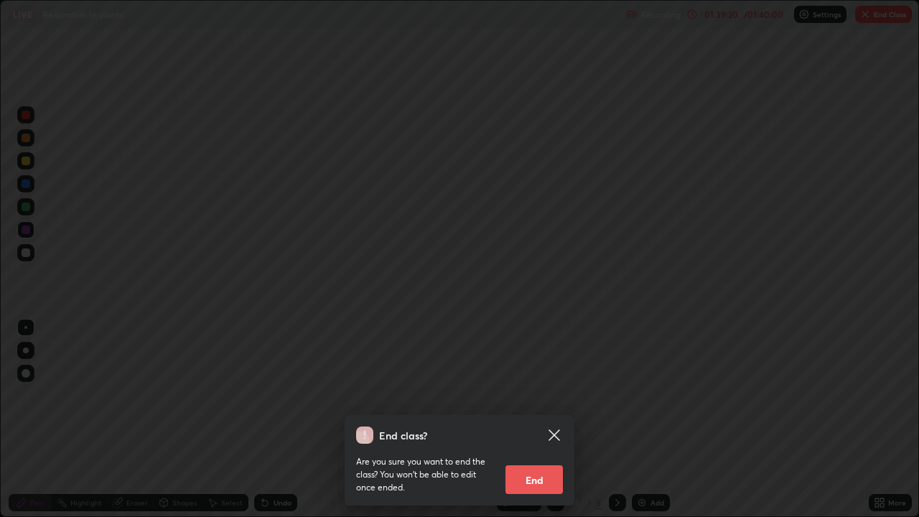
click at [543, 395] on button "End" at bounding box center [533, 479] width 57 height 29
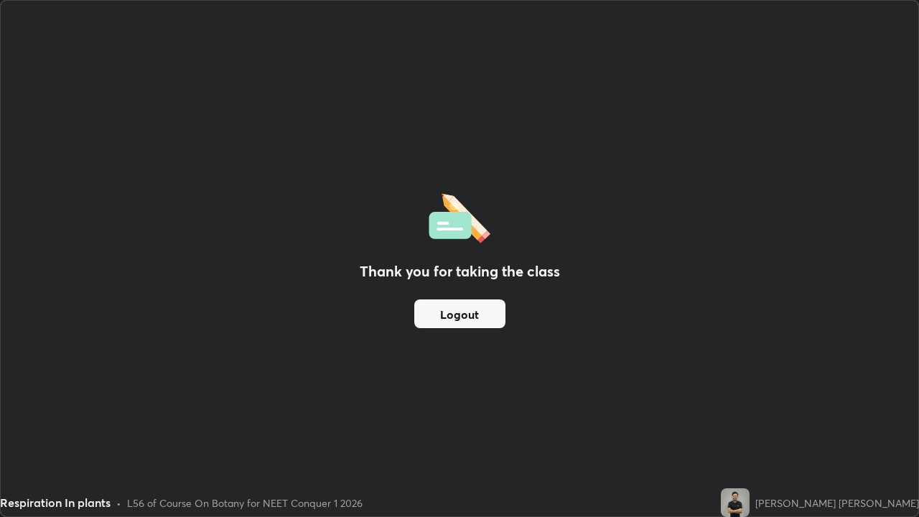
click at [461, 320] on button "Logout" at bounding box center [459, 313] width 91 height 29
